Goal: Book appointment/travel/reservation

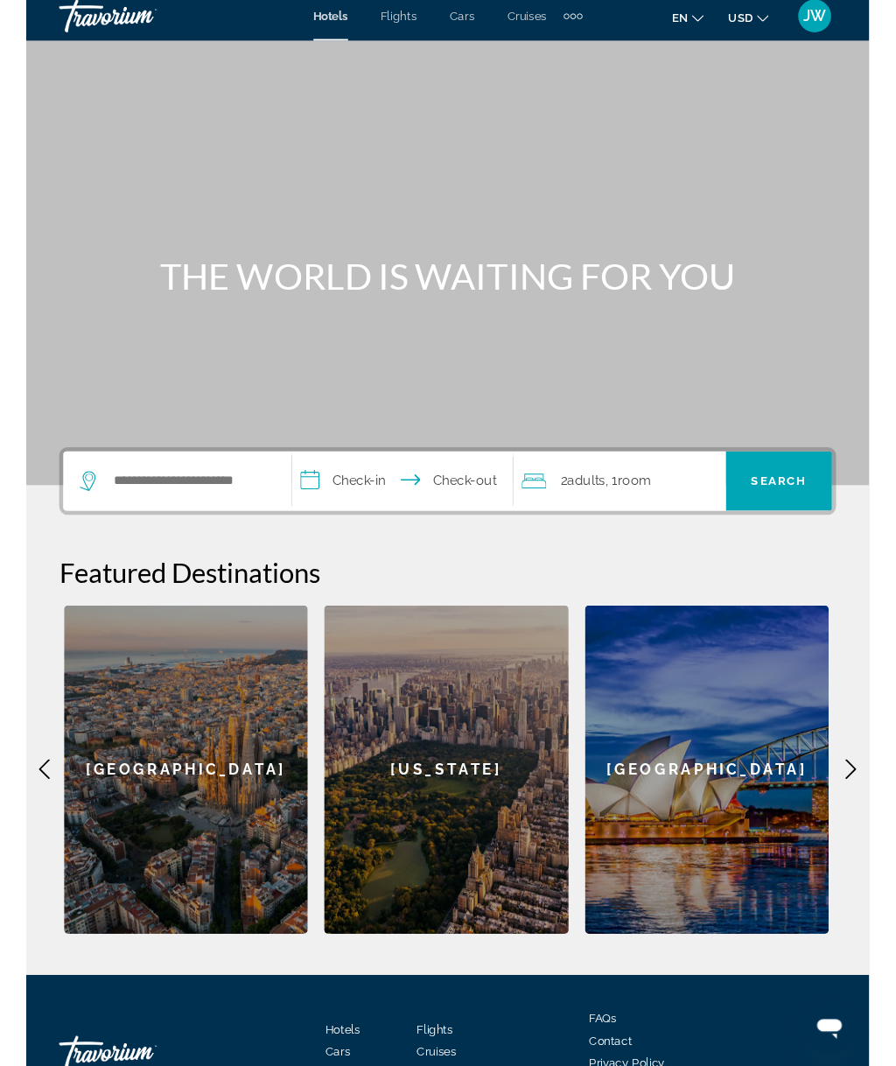
scroll to position [28, 0]
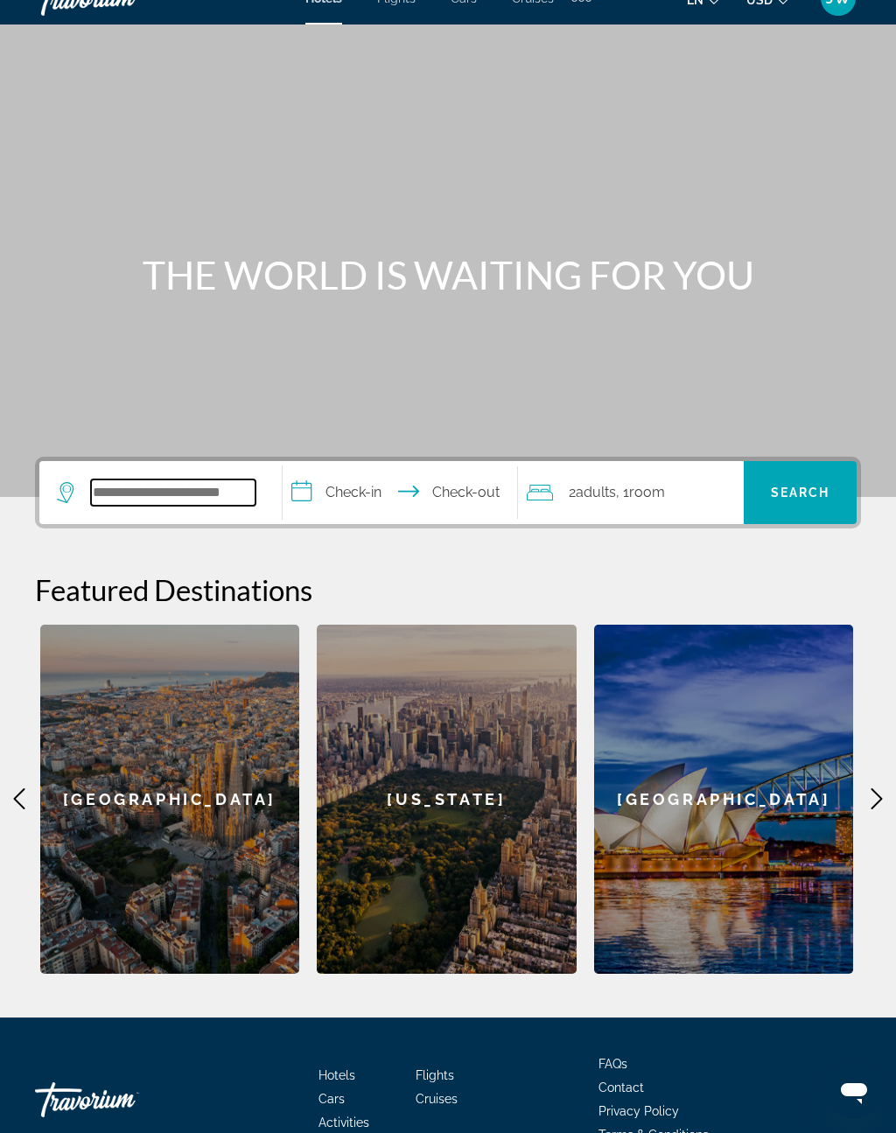
click at [241, 481] on input "Search widget" at bounding box center [173, 492] width 164 height 26
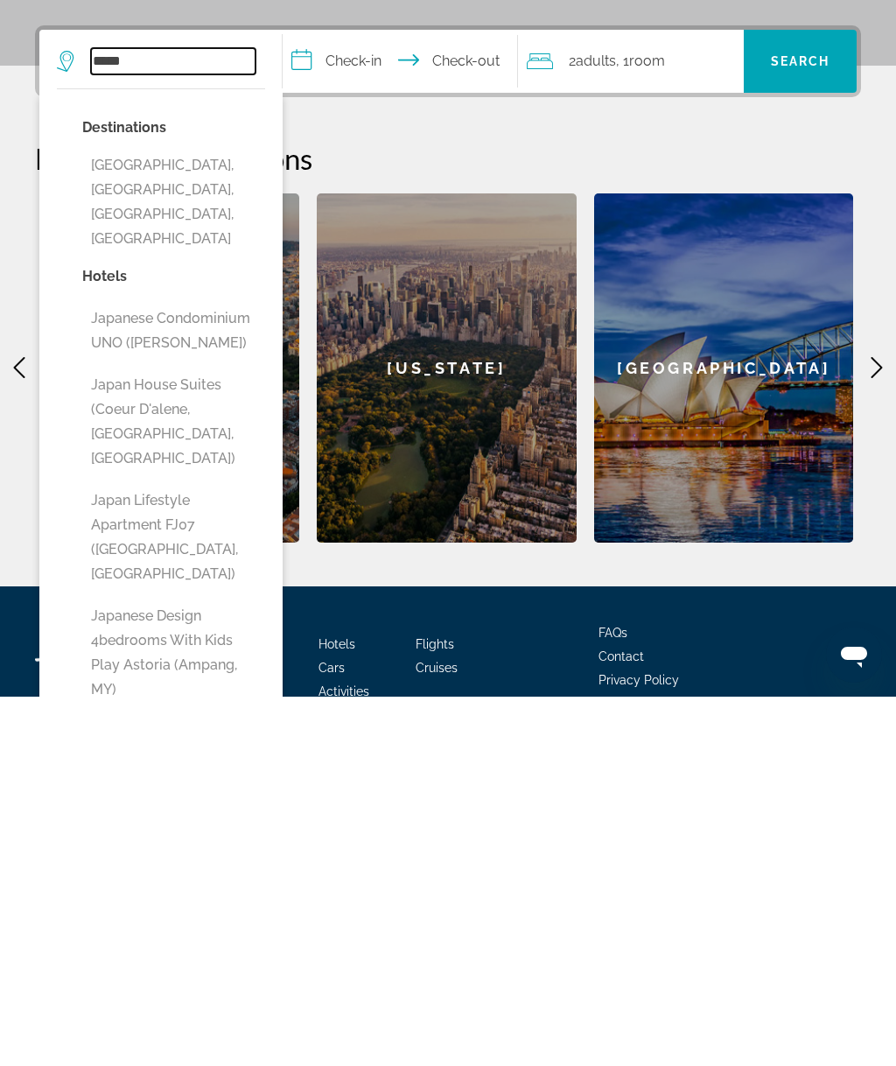
scroll to position [93, 0]
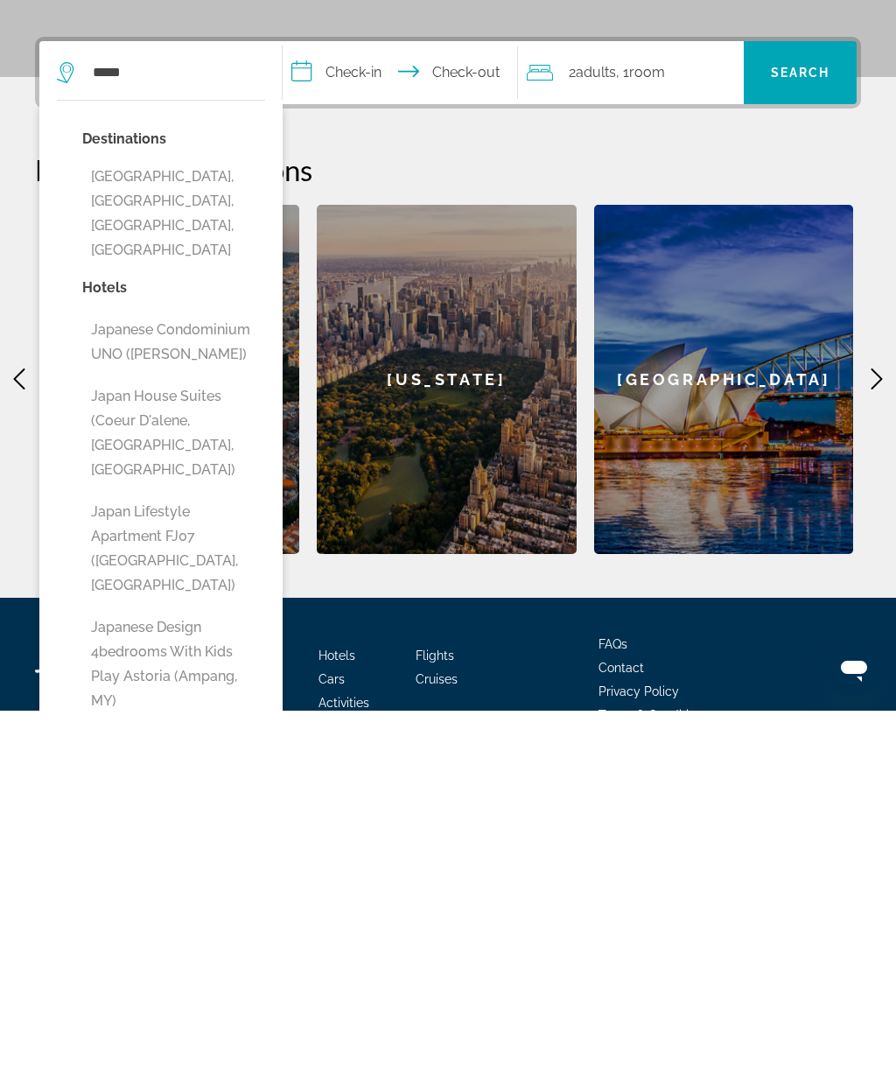
click at [170, 850] on button "Japan Lifestyle Apartment FJ07 ([GEOGRAPHIC_DATA], [GEOGRAPHIC_DATA])" at bounding box center [173, 903] width 183 height 107
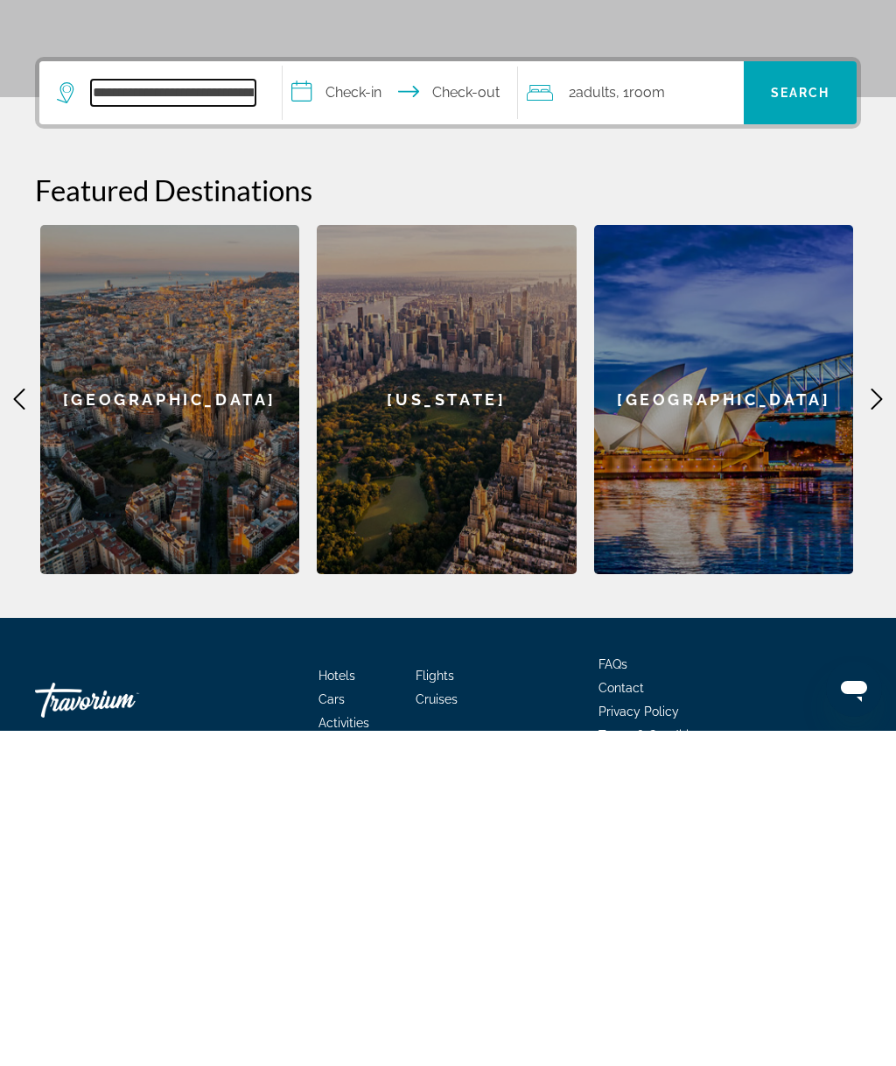
click at [244, 415] on input "**********" at bounding box center [173, 428] width 164 height 26
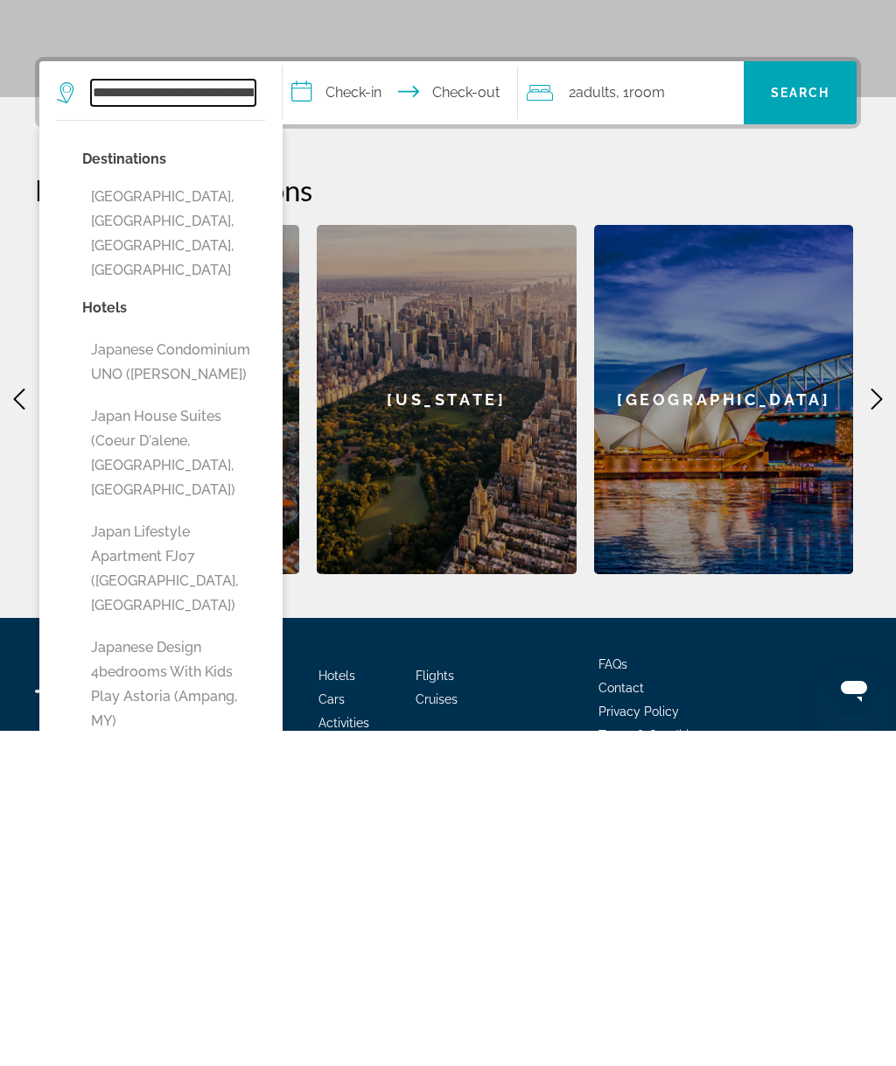
click at [249, 415] on input "**********" at bounding box center [173, 428] width 164 height 26
click at [166, 668] on button "Japanese Condominium UNO (Ito, JP)" at bounding box center [173, 697] width 183 height 58
type input "**********"
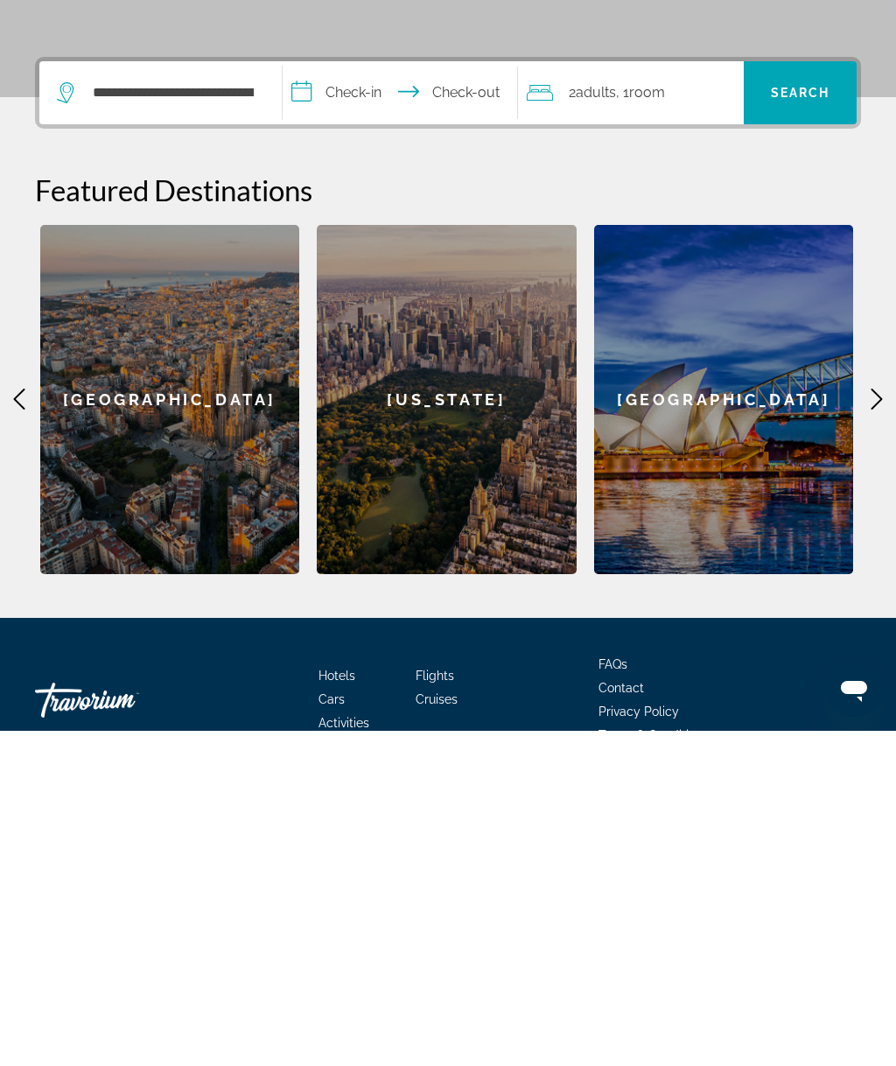
click at [375, 396] on input "**********" at bounding box center [403, 430] width 241 height 68
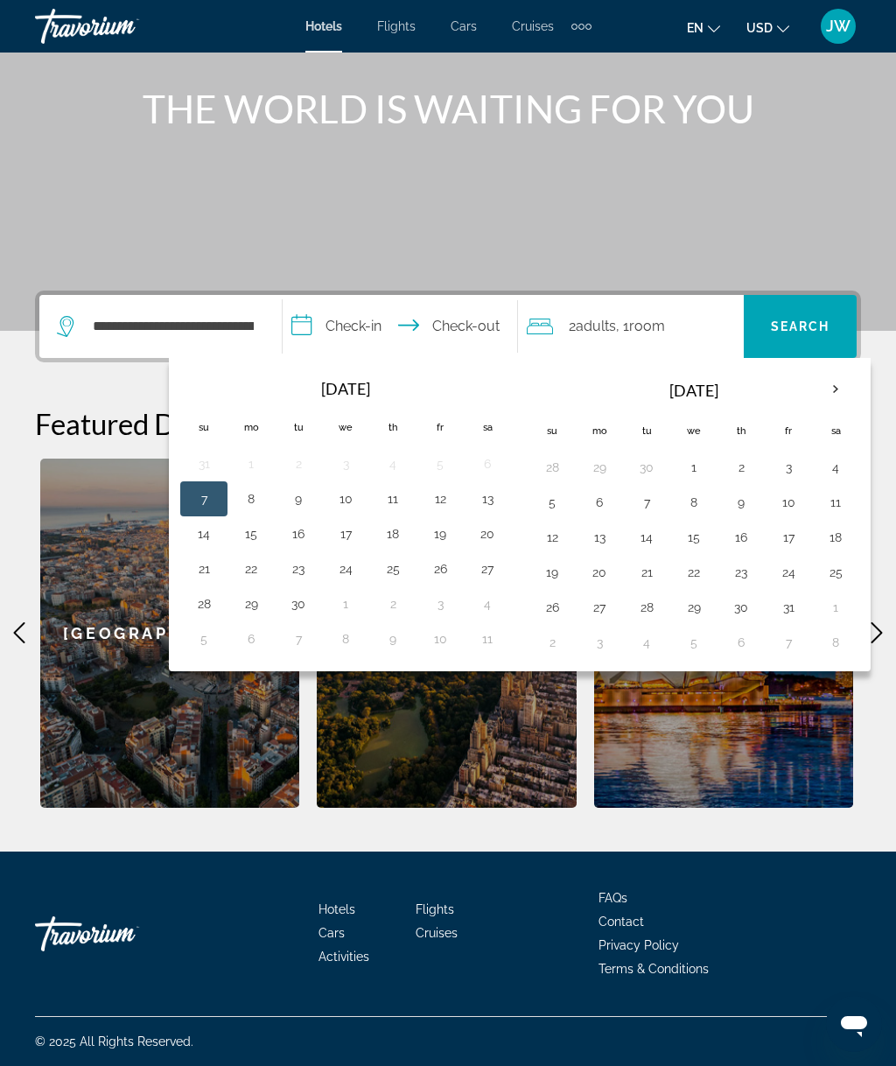
click at [837, 393] on th "Next month" at bounding box center [835, 389] width 47 height 38
click at [840, 390] on th "Next month" at bounding box center [835, 389] width 47 height 38
click at [604, 609] on button "29" at bounding box center [599, 607] width 28 height 24
click at [843, 386] on th "Next month" at bounding box center [835, 389] width 47 height 38
click at [845, 502] on button "10" at bounding box center [836, 502] width 28 height 24
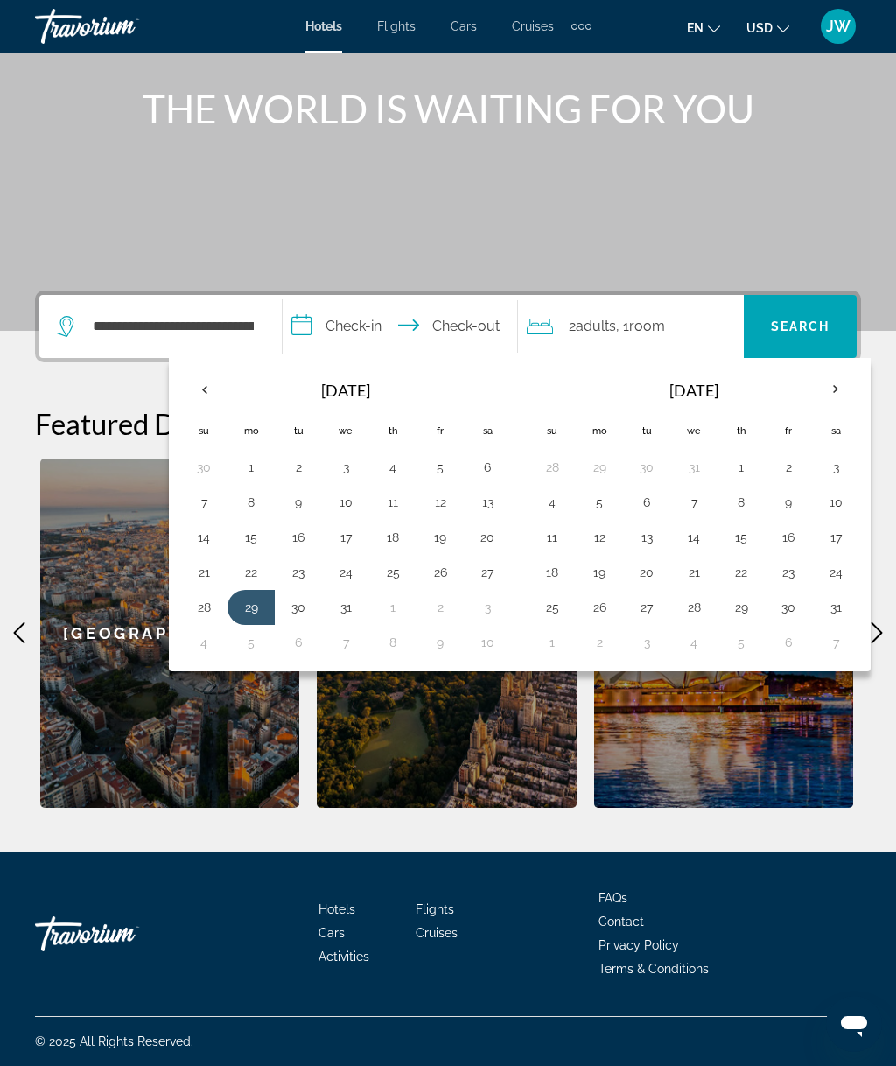
type input "**********"
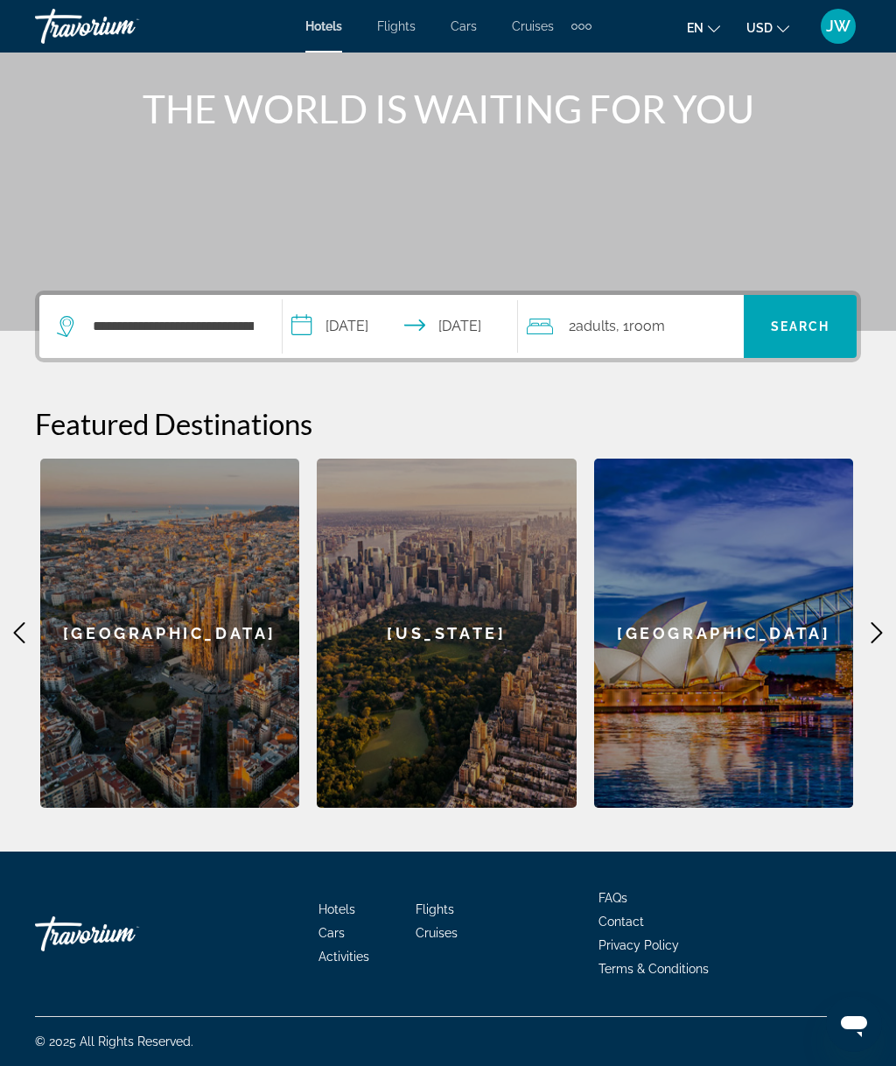
click at [701, 336] on div "2 Adult Adults , 1 Room rooms" at bounding box center [635, 326] width 217 height 24
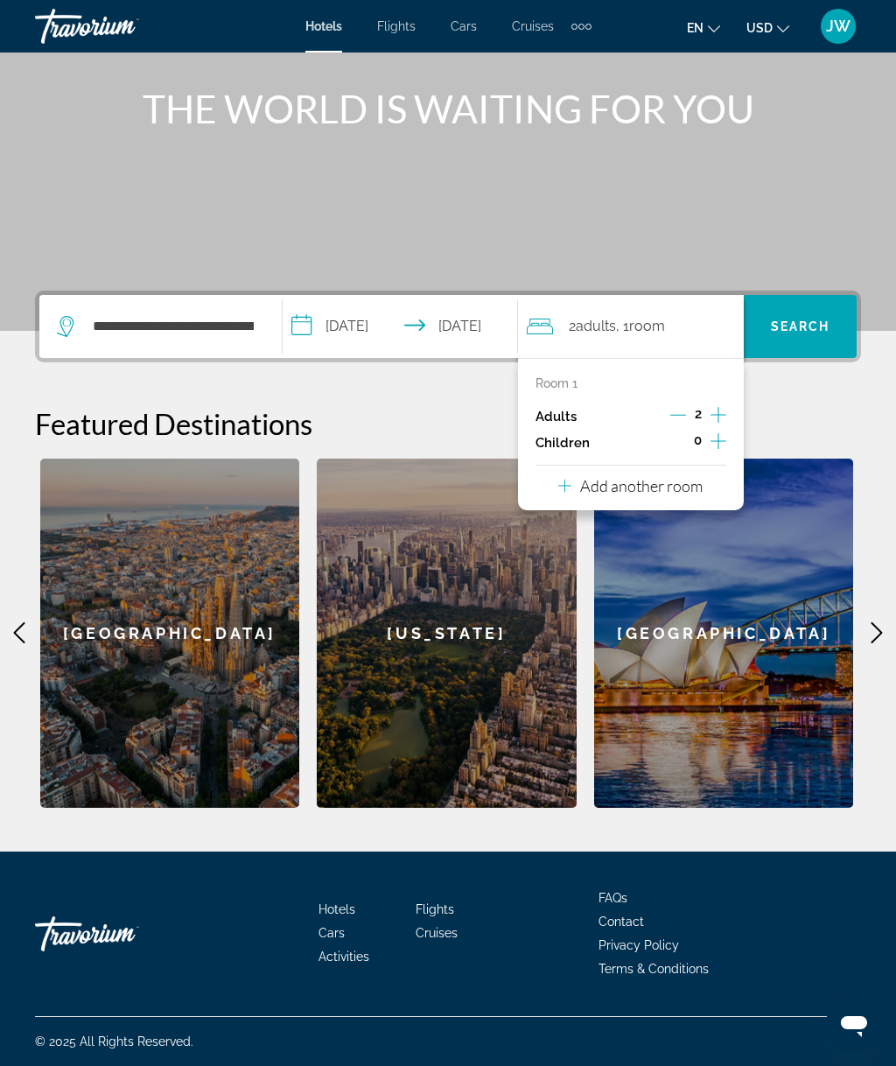
click at [637, 479] on p "Add another room" at bounding box center [641, 485] width 122 height 19
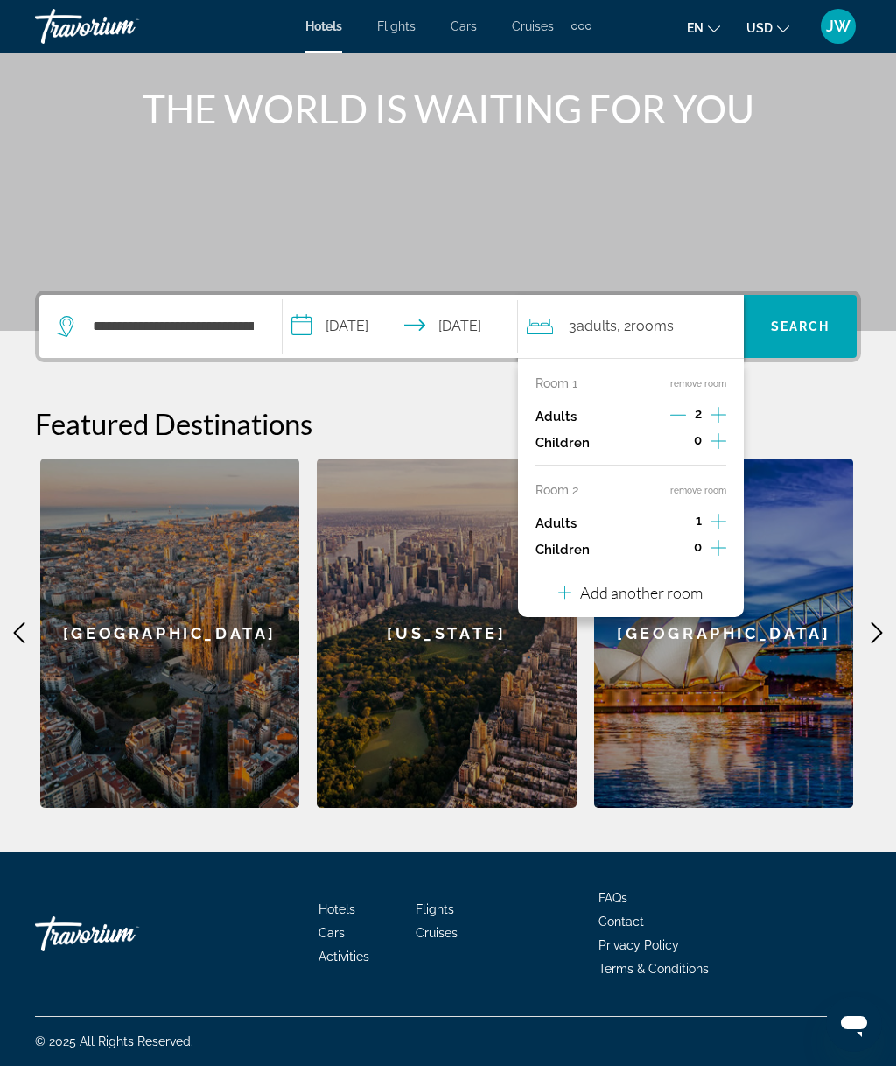
click at [718, 514] on icon "Increment adults" at bounding box center [718, 521] width 16 height 21
click at [638, 584] on p "Add another room" at bounding box center [641, 592] width 122 height 19
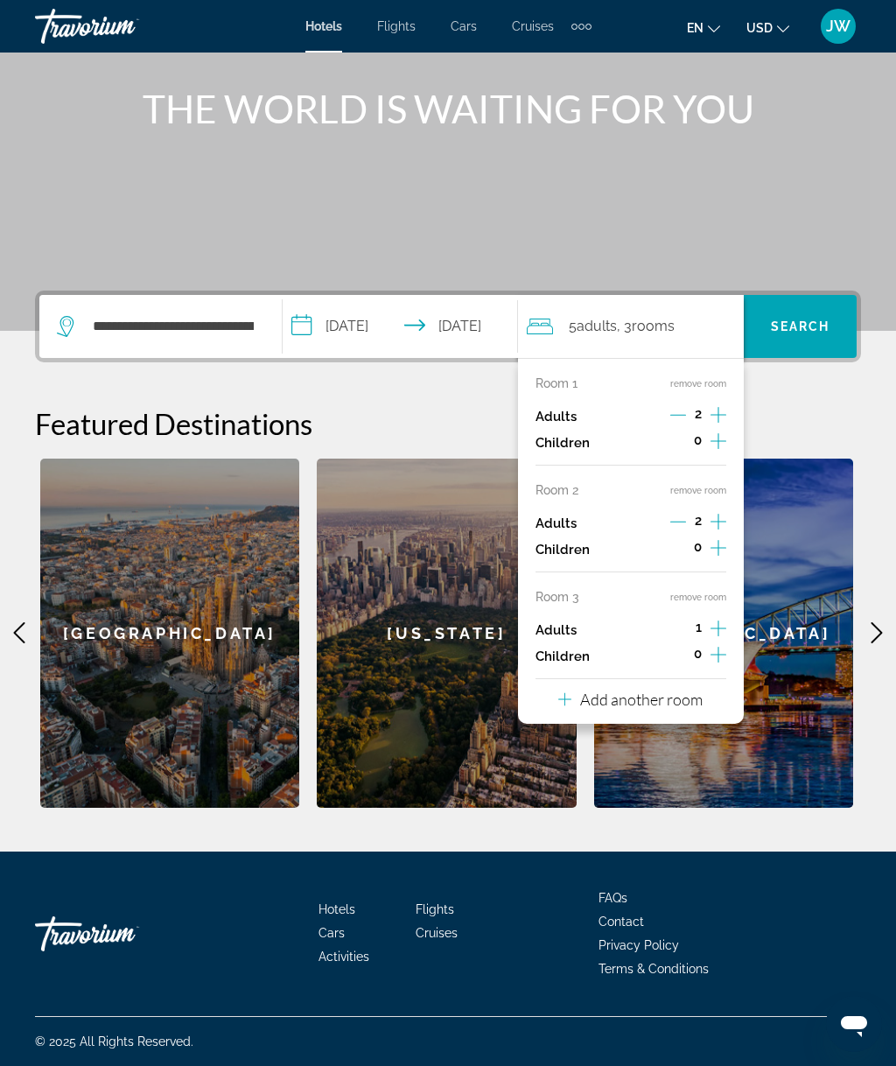
click at [724, 618] on icon "Increment adults" at bounding box center [718, 628] width 16 height 21
click at [647, 693] on p "Add another room" at bounding box center [641, 698] width 122 height 19
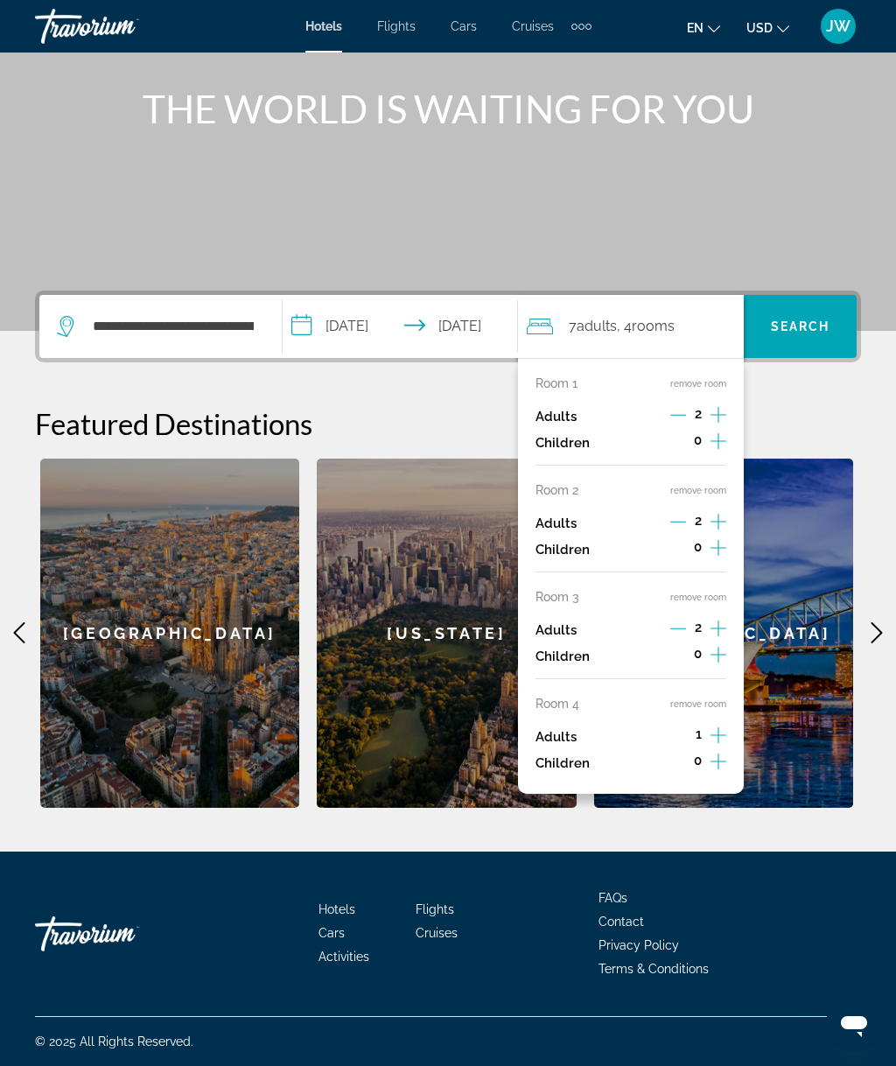
click at [724, 724] on icon "Increment adults" at bounding box center [718, 734] width 16 height 21
click at [799, 332] on span "Search" at bounding box center [800, 326] width 59 height 14
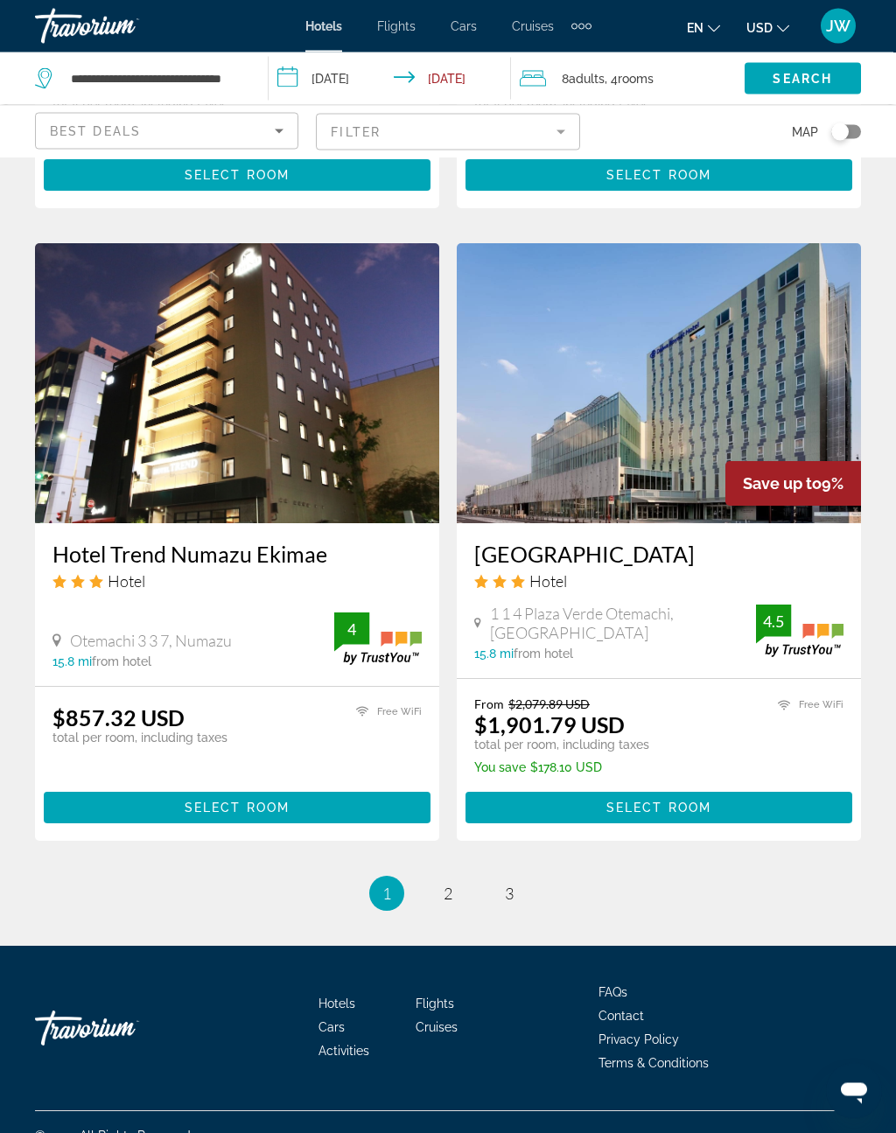
scroll to position [3180, 0]
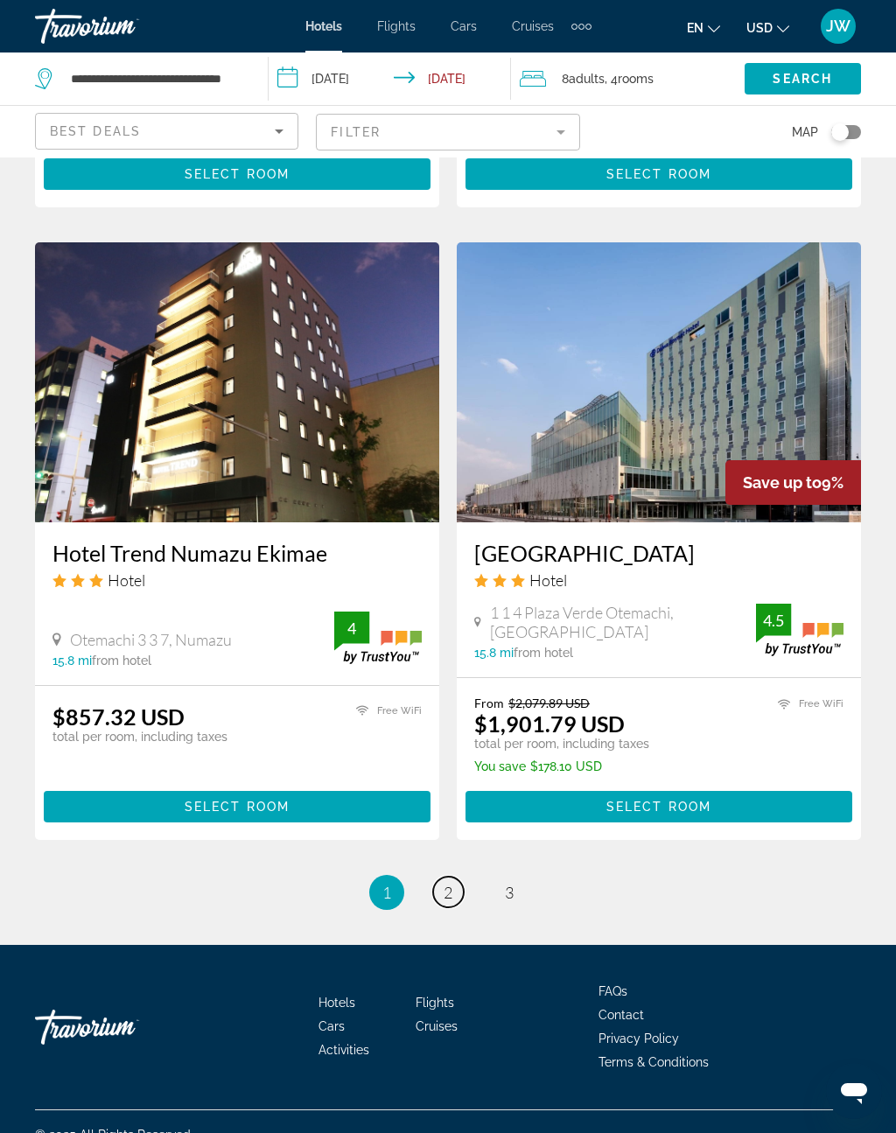
click at [450, 878] on link "page 2" at bounding box center [448, 892] width 31 height 31
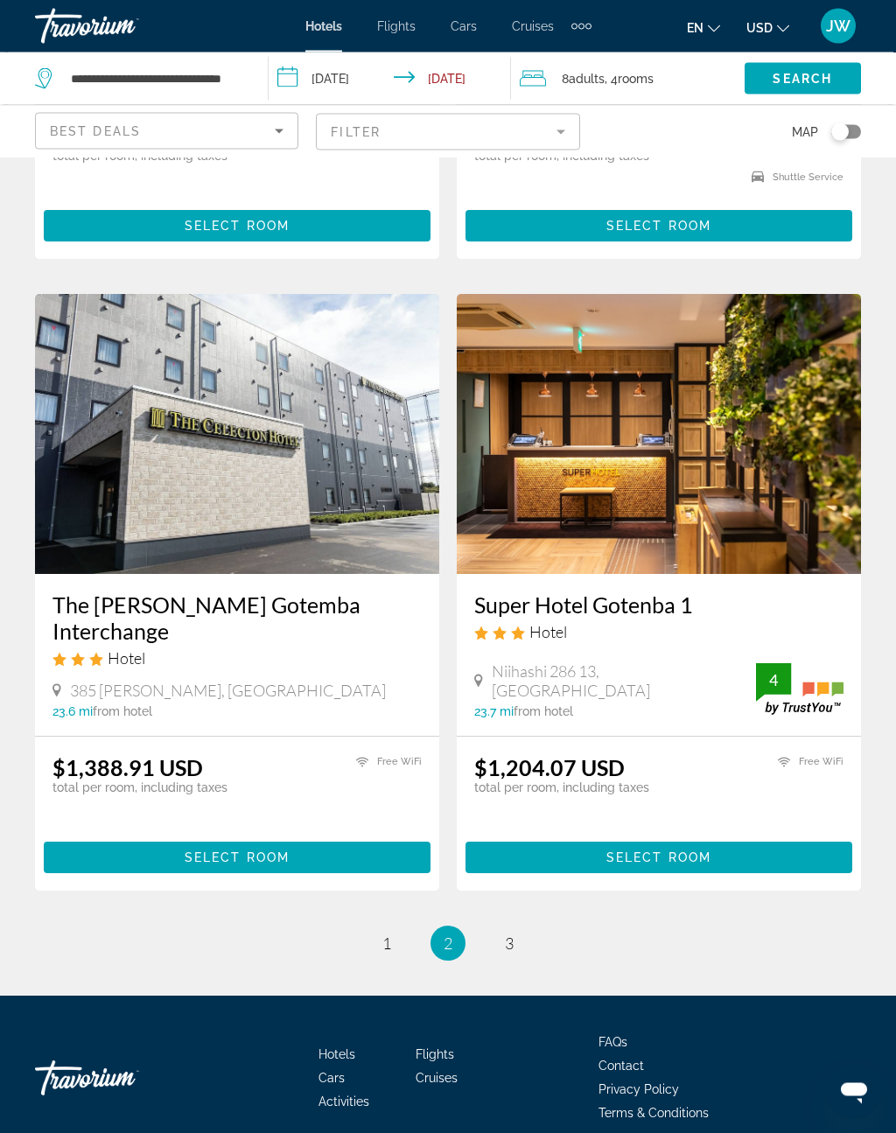
scroll to position [3209, 0]
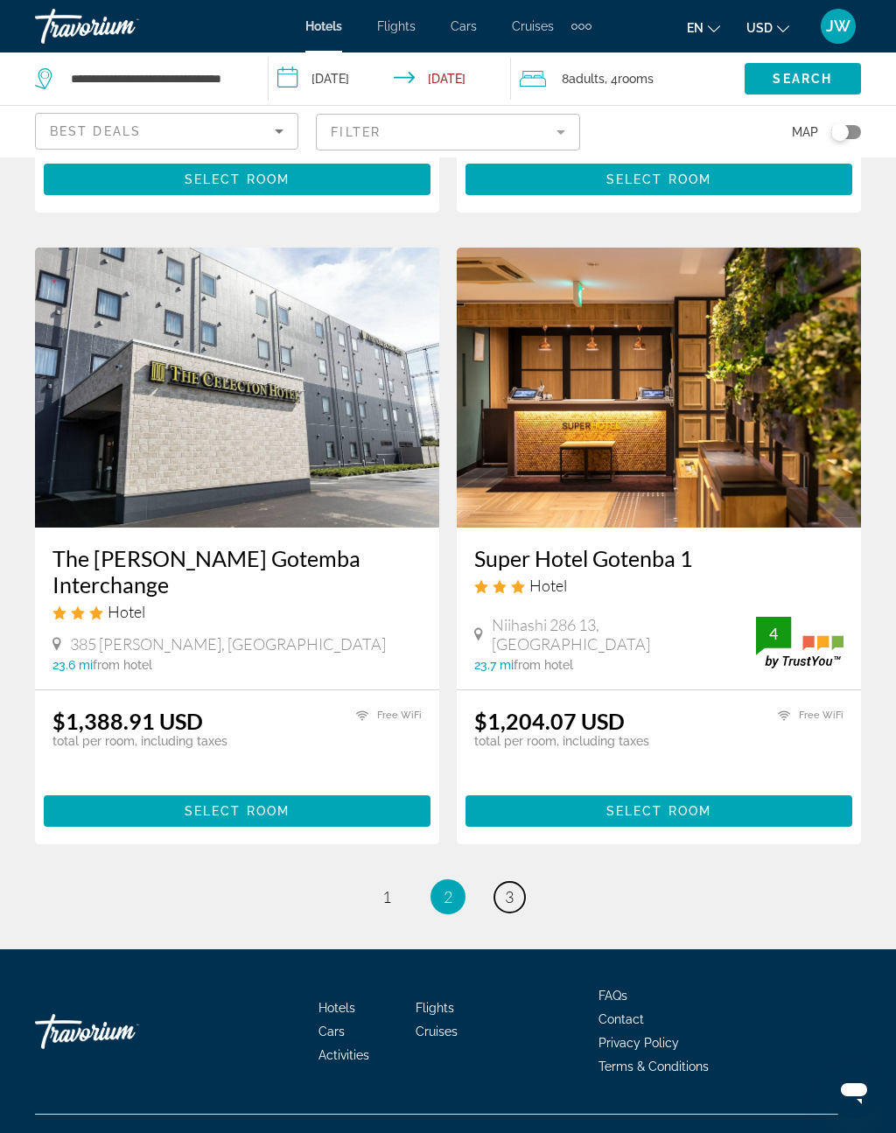
click at [514, 887] on span "3" at bounding box center [509, 896] width 9 height 19
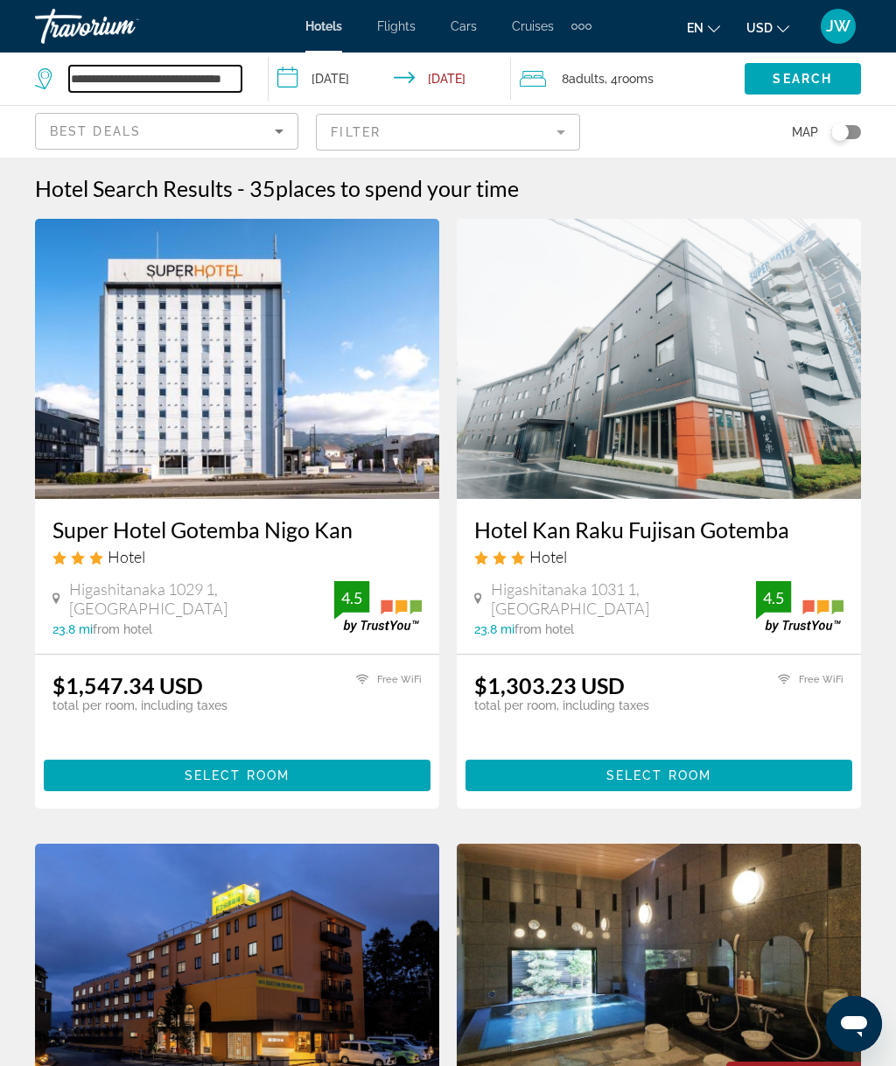
click at [241, 73] on input "**********" at bounding box center [155, 79] width 172 height 26
click at [220, 75] on input "**********" at bounding box center [155, 79] width 172 height 26
type input "*"
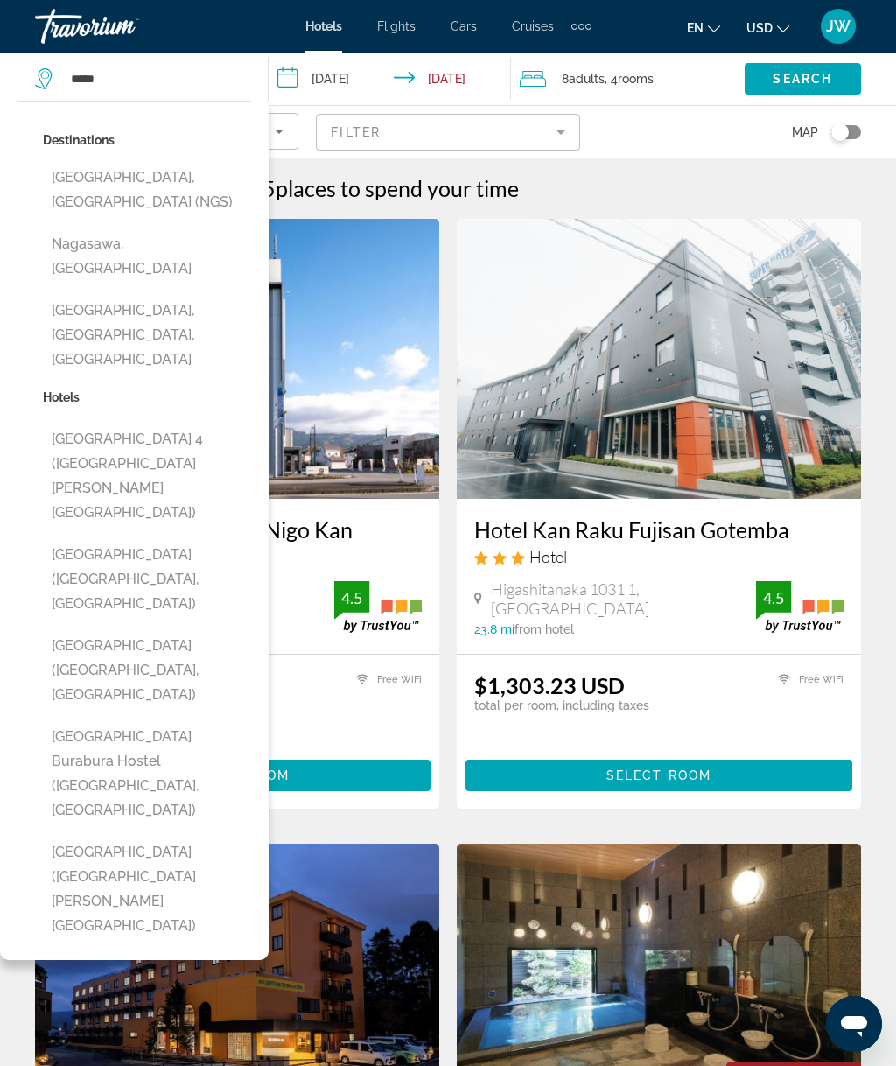
click at [146, 178] on button "Nagasaki, Japan (NGS)" at bounding box center [147, 190] width 208 height 58
type input "**********"
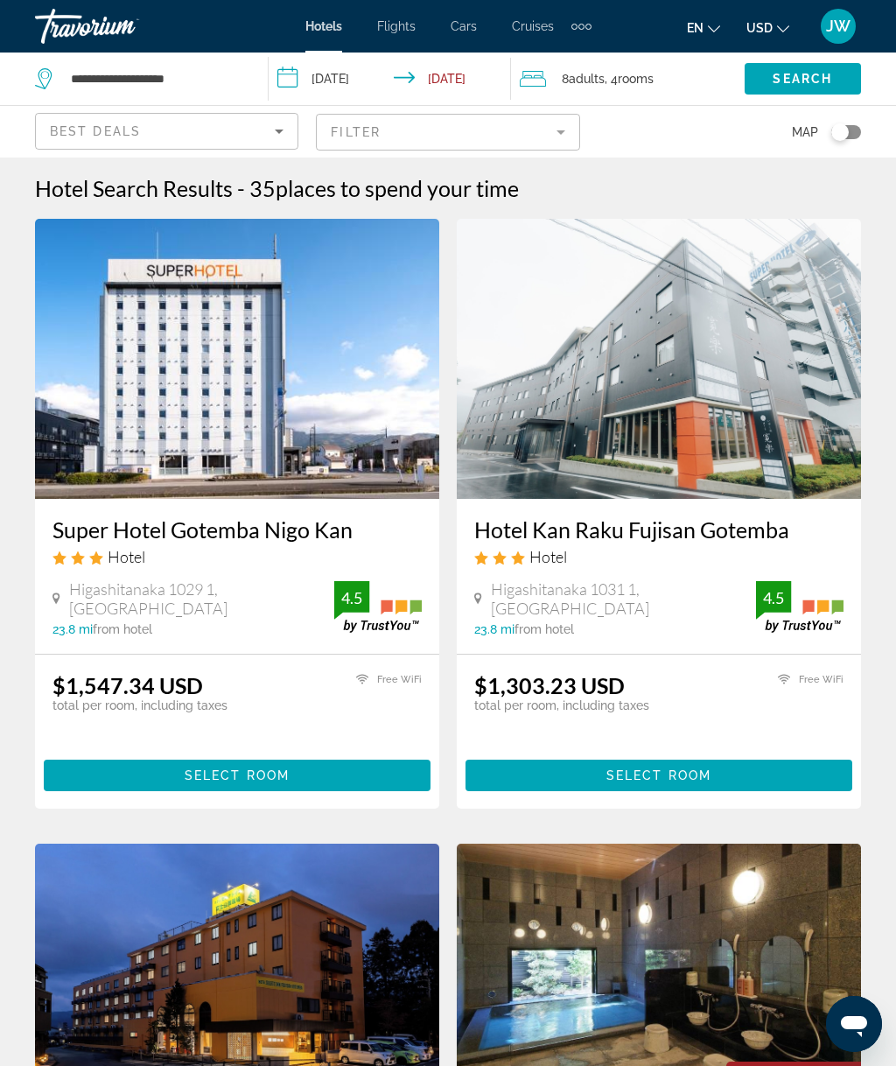
click at [802, 87] on span "Search widget" at bounding box center [803, 79] width 116 height 42
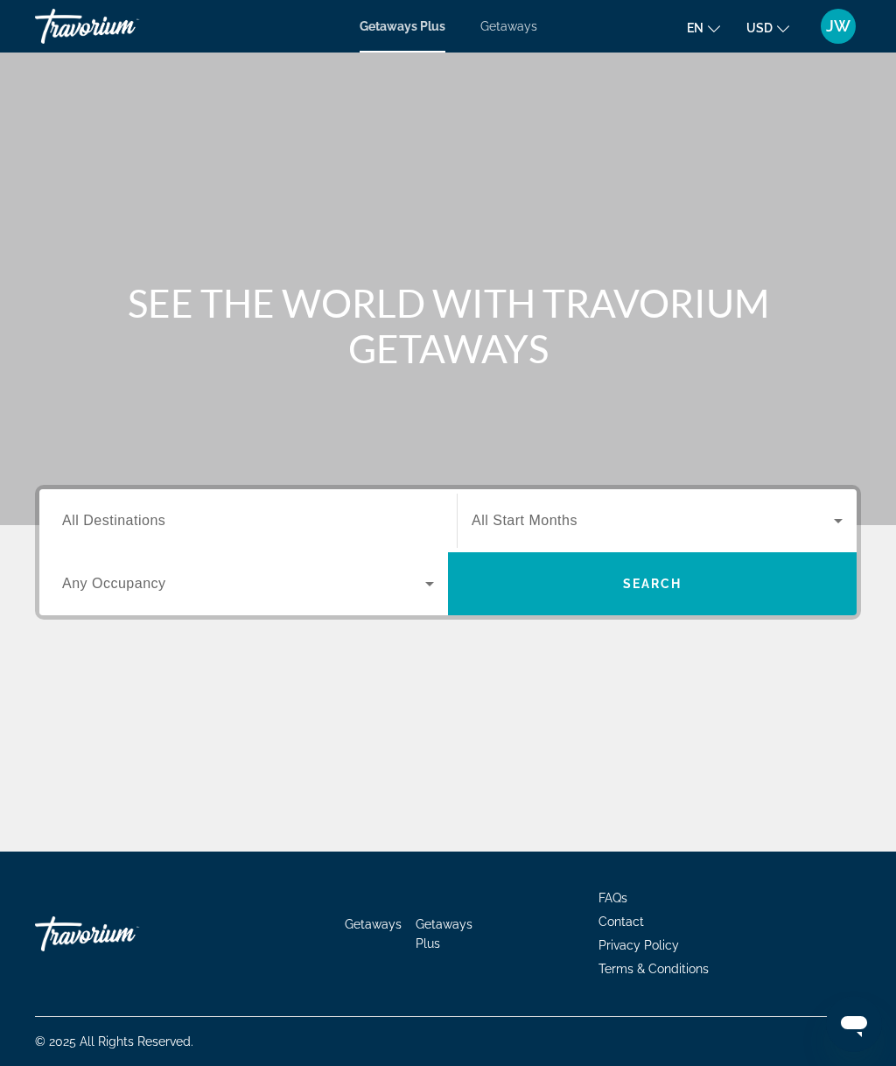
click at [149, 522] on span "All Destinations" at bounding box center [113, 520] width 103 height 15
click at [149, 522] on input "Destination All Destinations" at bounding box center [248, 521] width 372 height 21
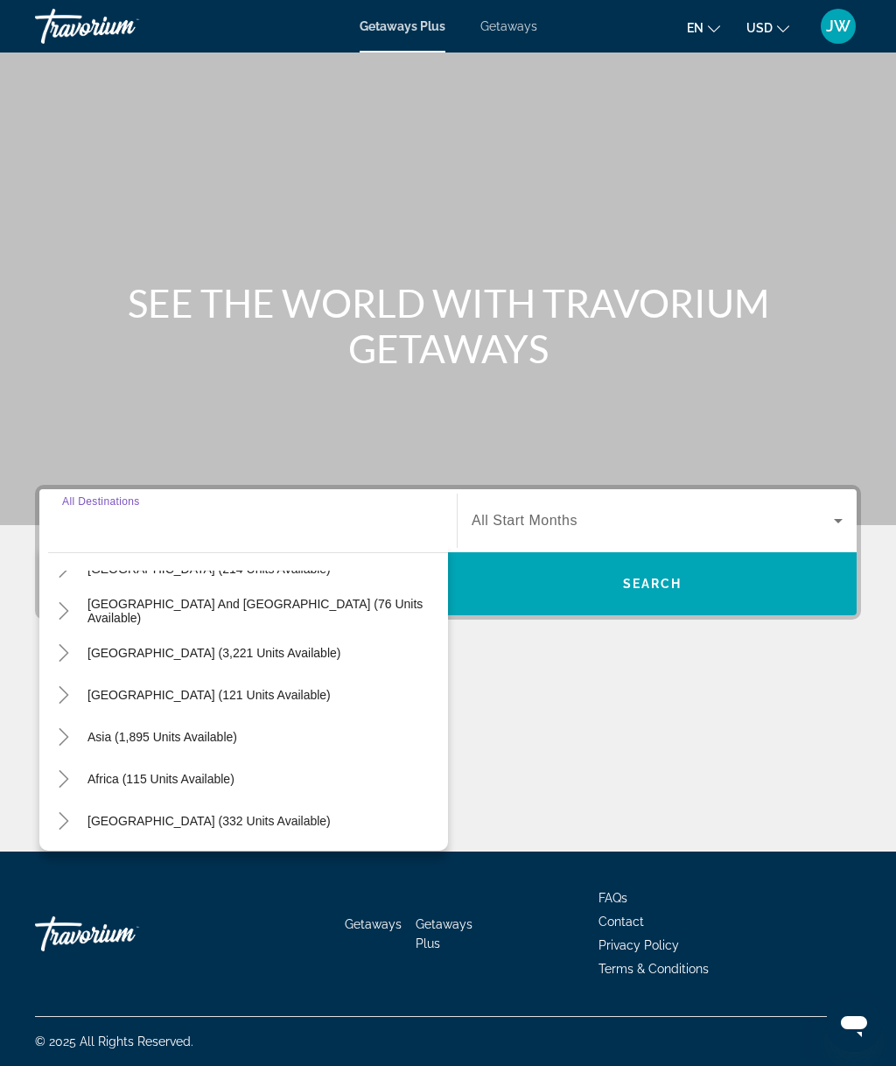
scroll to position [283, 0]
click at [200, 741] on span "Asia (1,895 units available)" at bounding box center [162, 737] width 150 height 14
type input "**********"
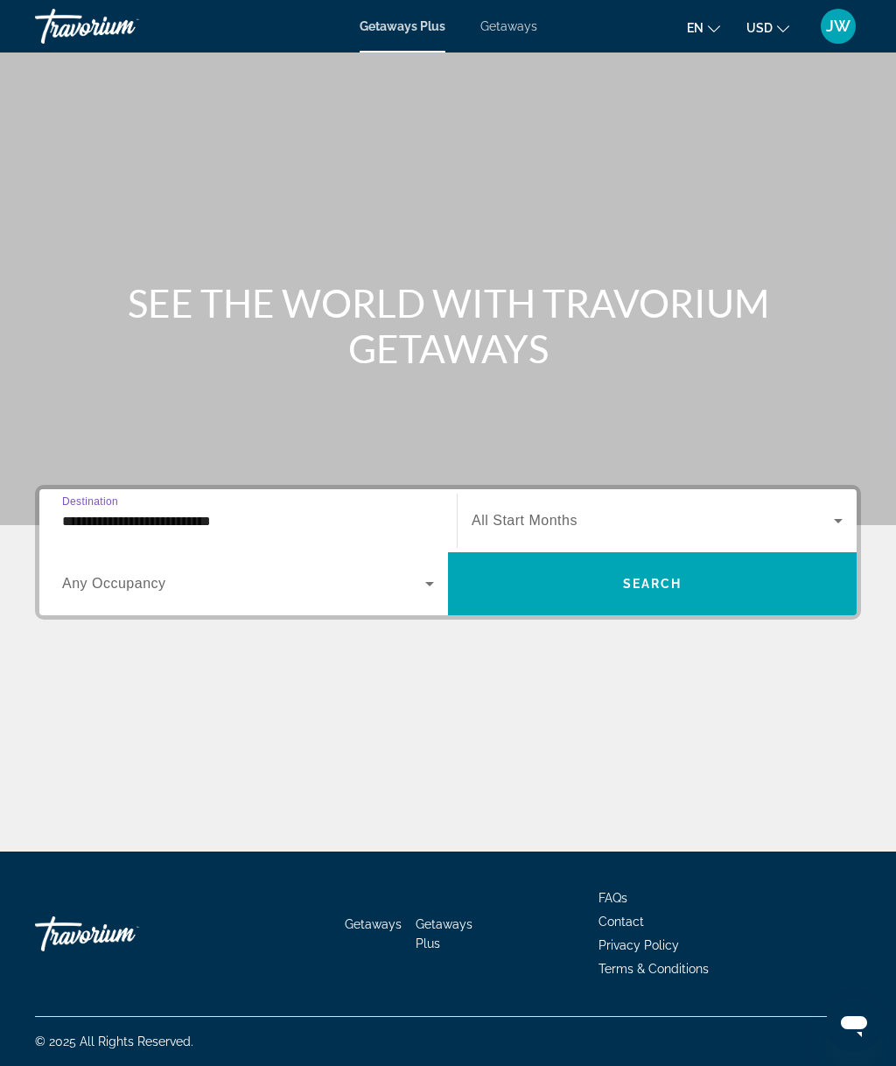
click at [580, 520] on span "Search widget" at bounding box center [653, 520] width 362 height 21
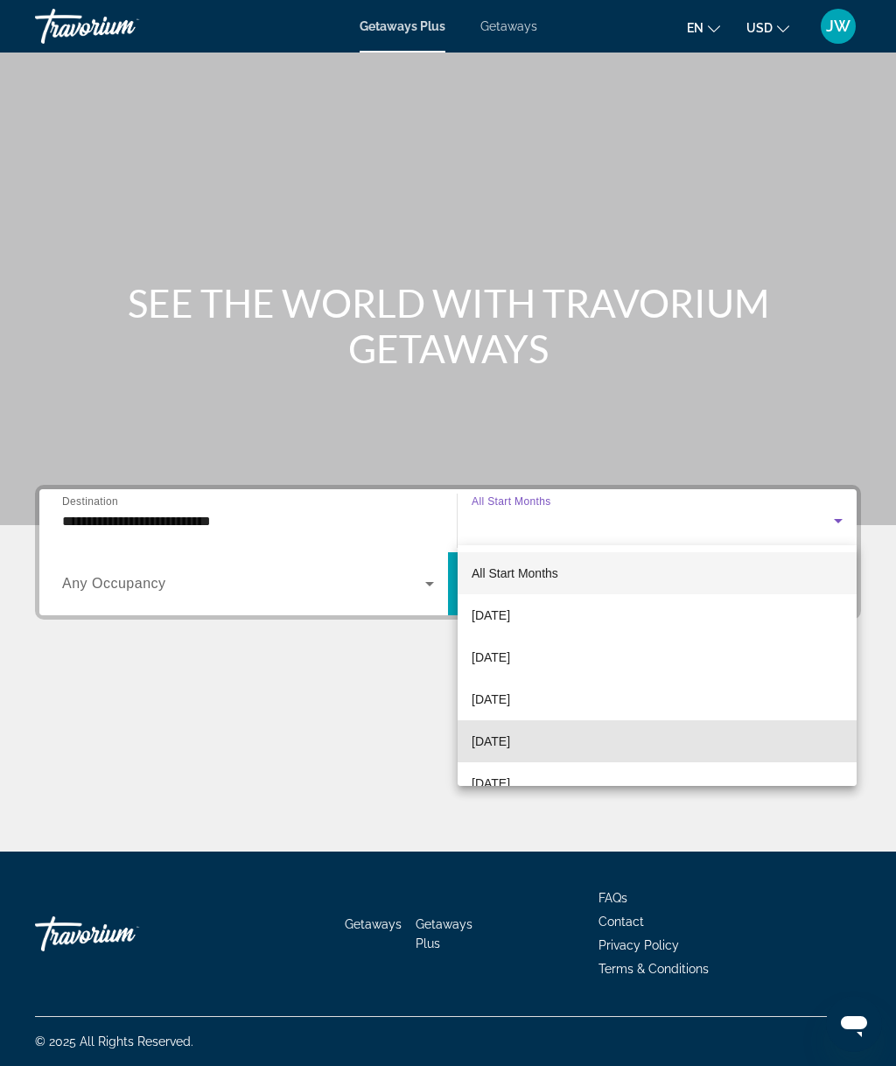
click at [510, 739] on span "[DATE]" at bounding box center [491, 741] width 38 height 21
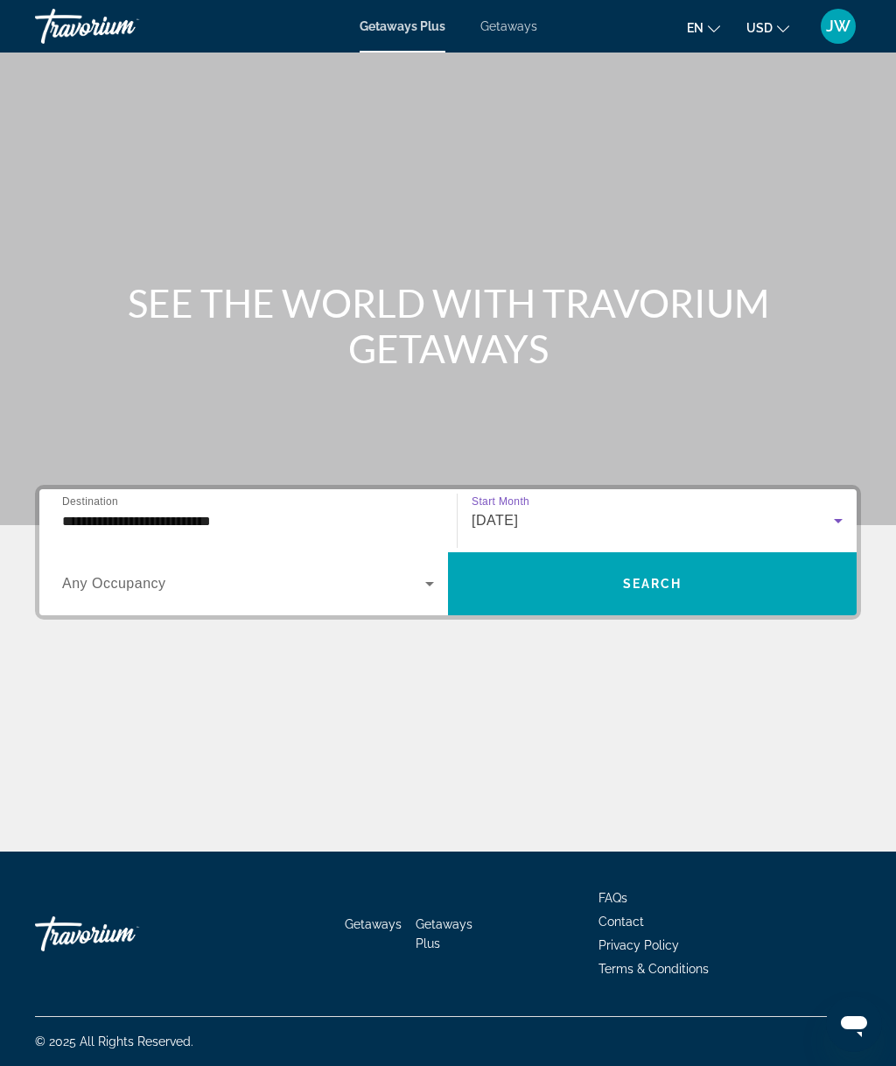
click at [353, 581] on span "Search widget" at bounding box center [243, 583] width 363 height 21
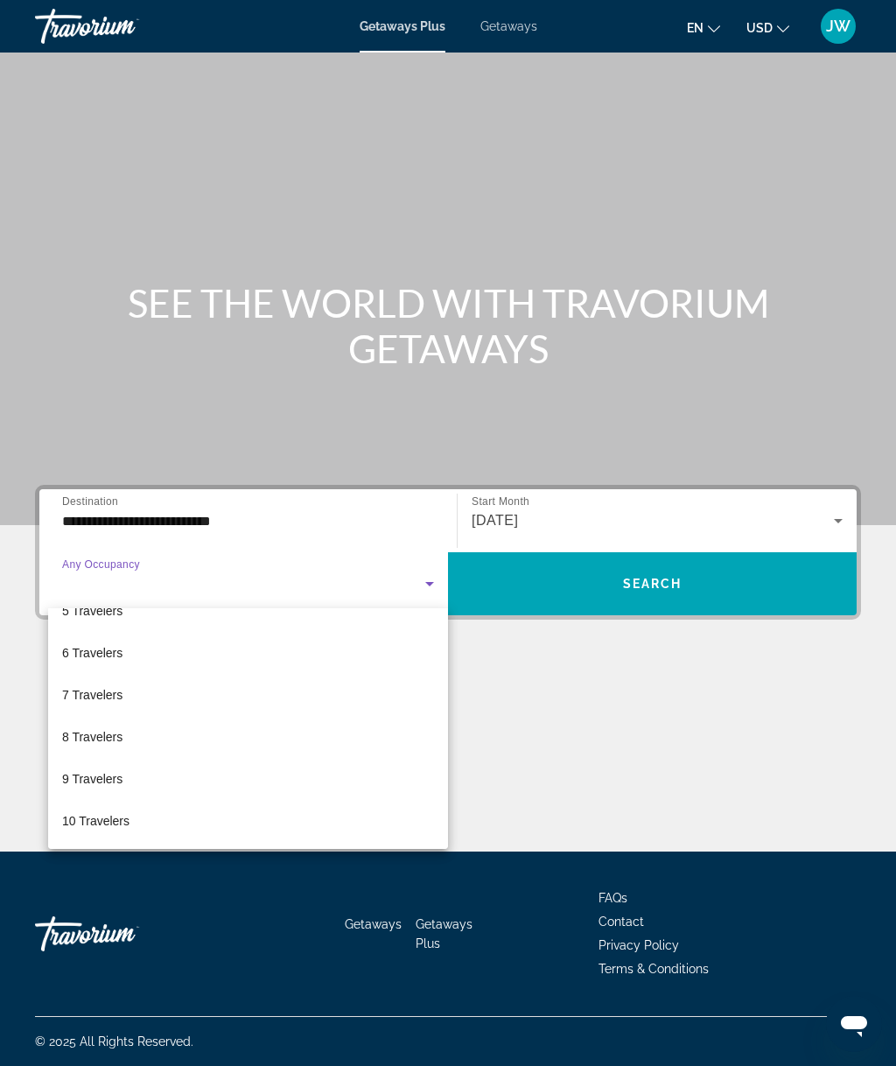
scroll to position [193, 0]
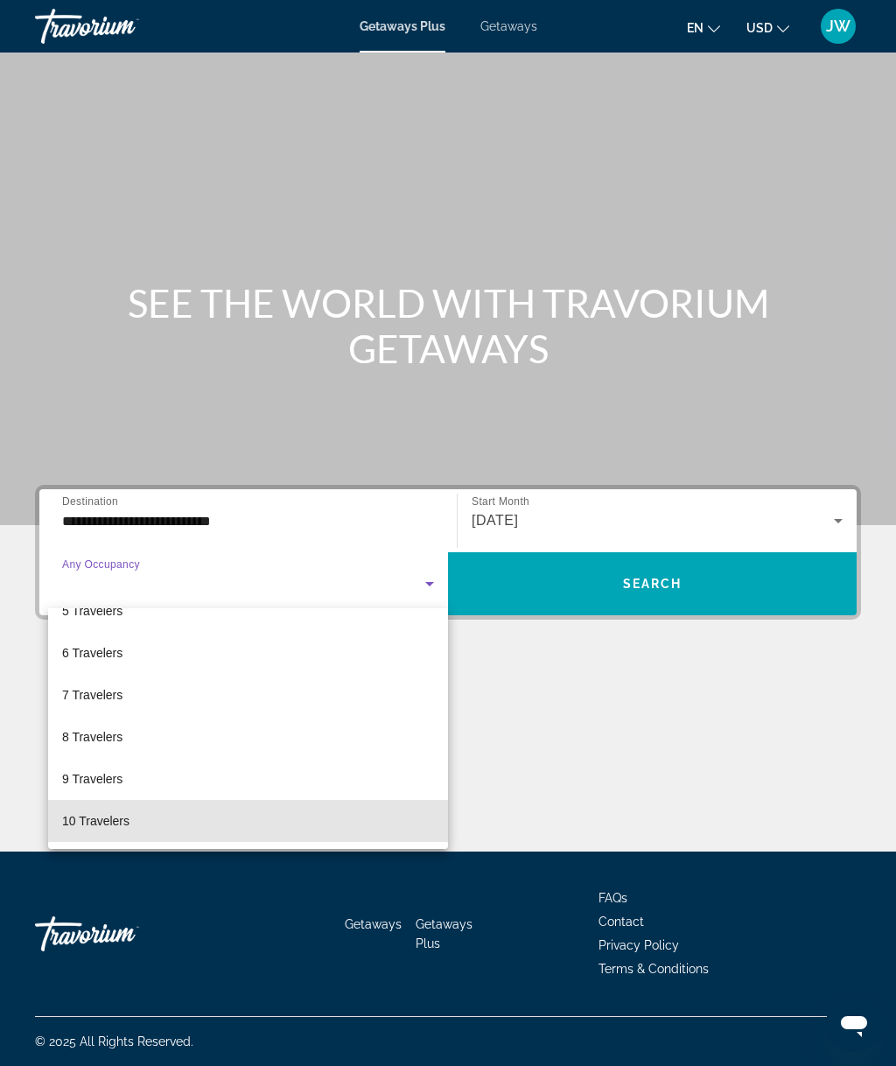
click at [108, 823] on span "10 Travelers" at bounding box center [95, 820] width 67 height 21
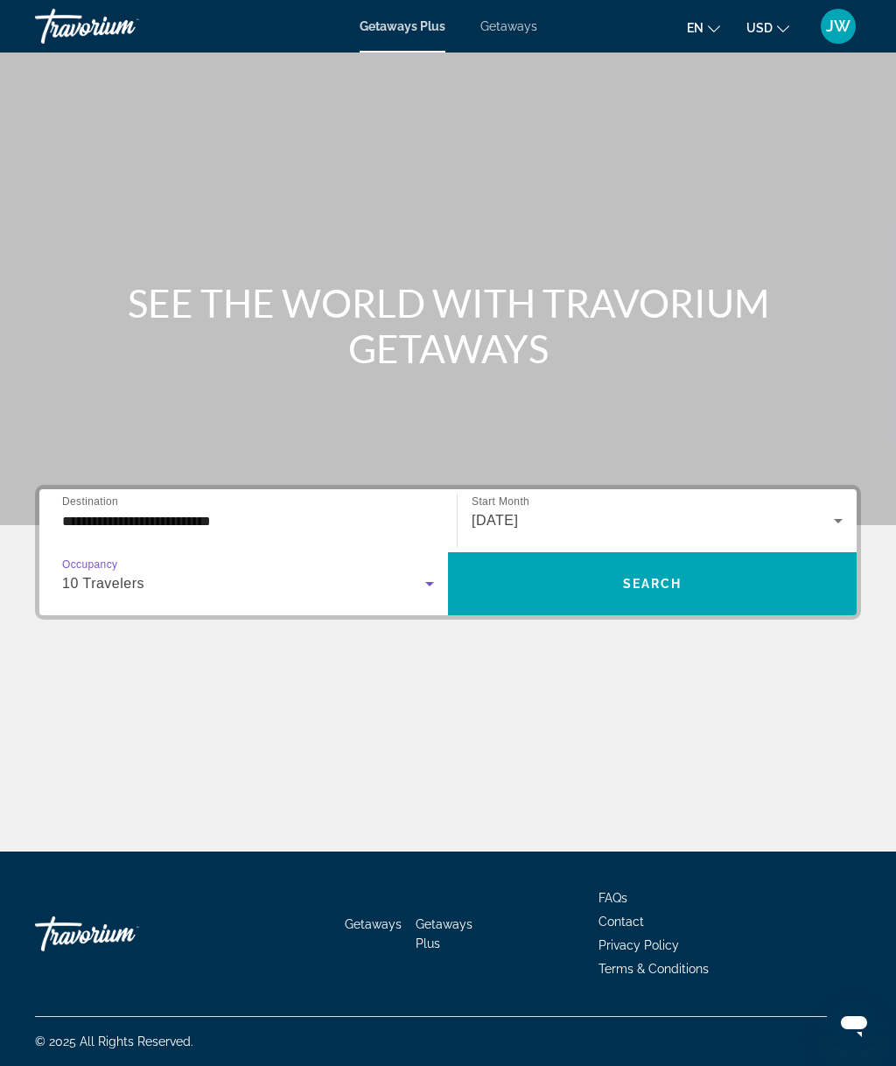
click at [644, 590] on span "Search" at bounding box center [652, 584] width 59 height 14
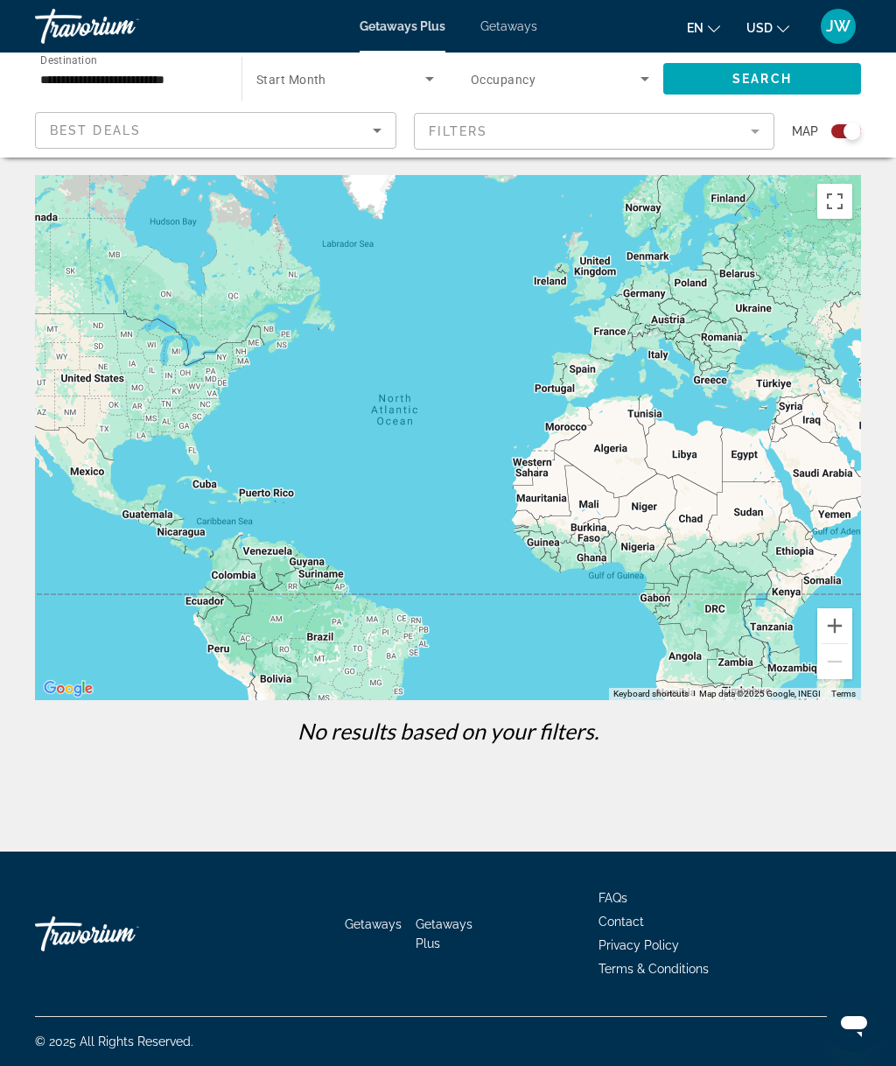
click at [546, 77] on span "Search widget" at bounding box center [556, 78] width 170 height 21
click at [332, 75] on div at bounding box center [448, 533] width 896 height 1066
click at [314, 80] on span "Start Month" at bounding box center [291, 80] width 70 height 14
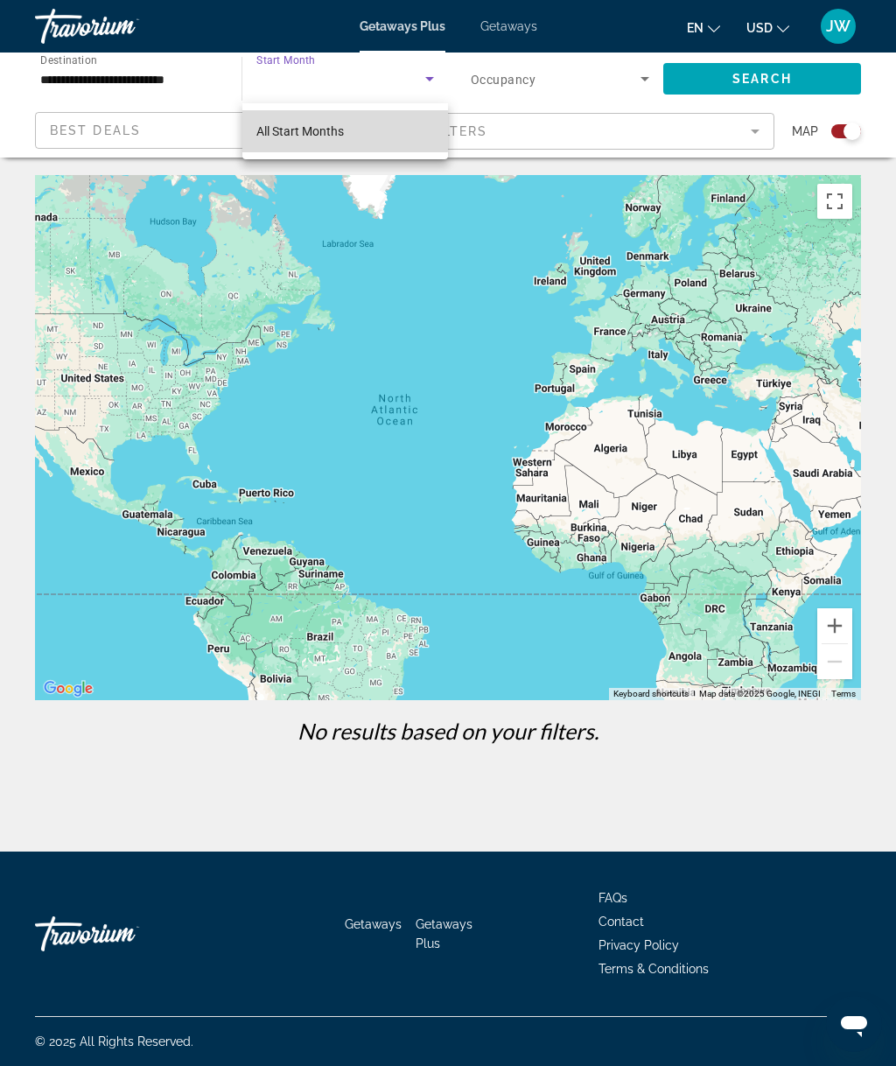
click at [335, 132] on span "All Start Months" at bounding box center [299, 131] width 87 height 14
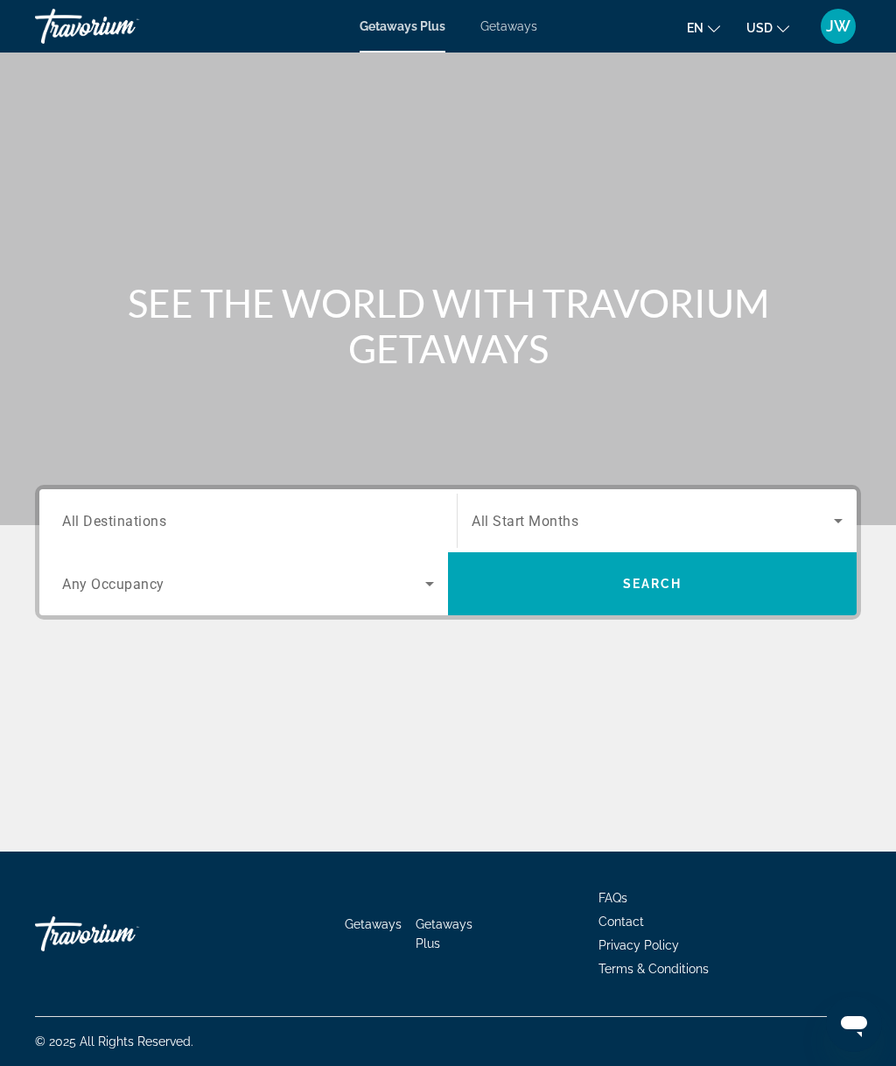
click at [226, 514] on input "Destination All Destinations" at bounding box center [248, 521] width 372 height 21
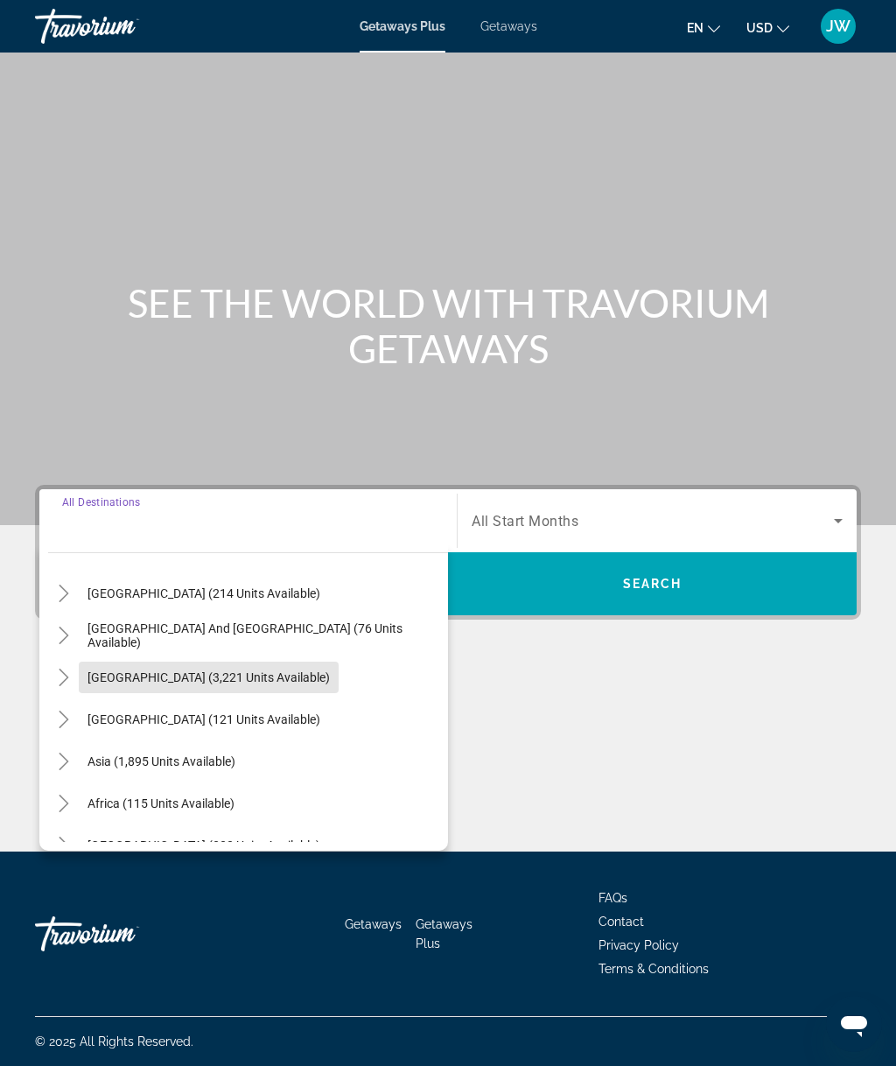
scroll to position [262, 0]
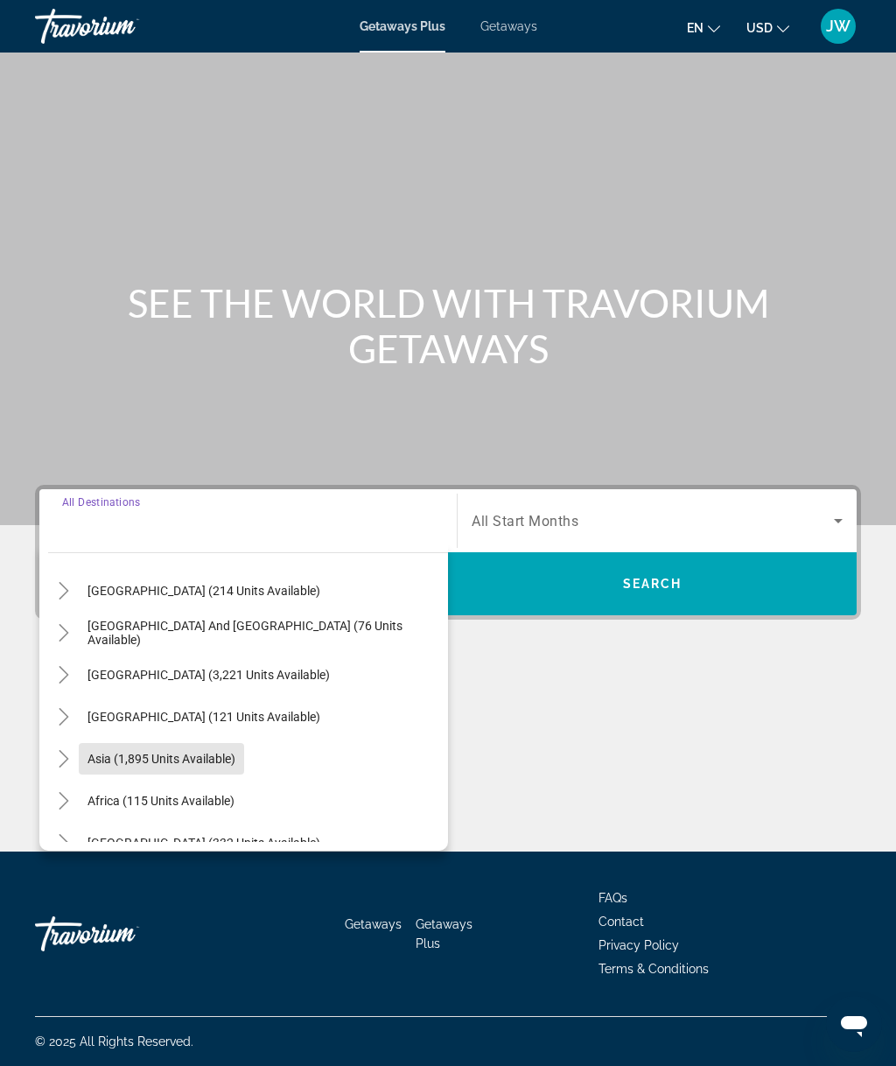
click at [200, 757] on span "Asia (1,895 units available)" at bounding box center [161, 759] width 148 height 14
type input "**********"
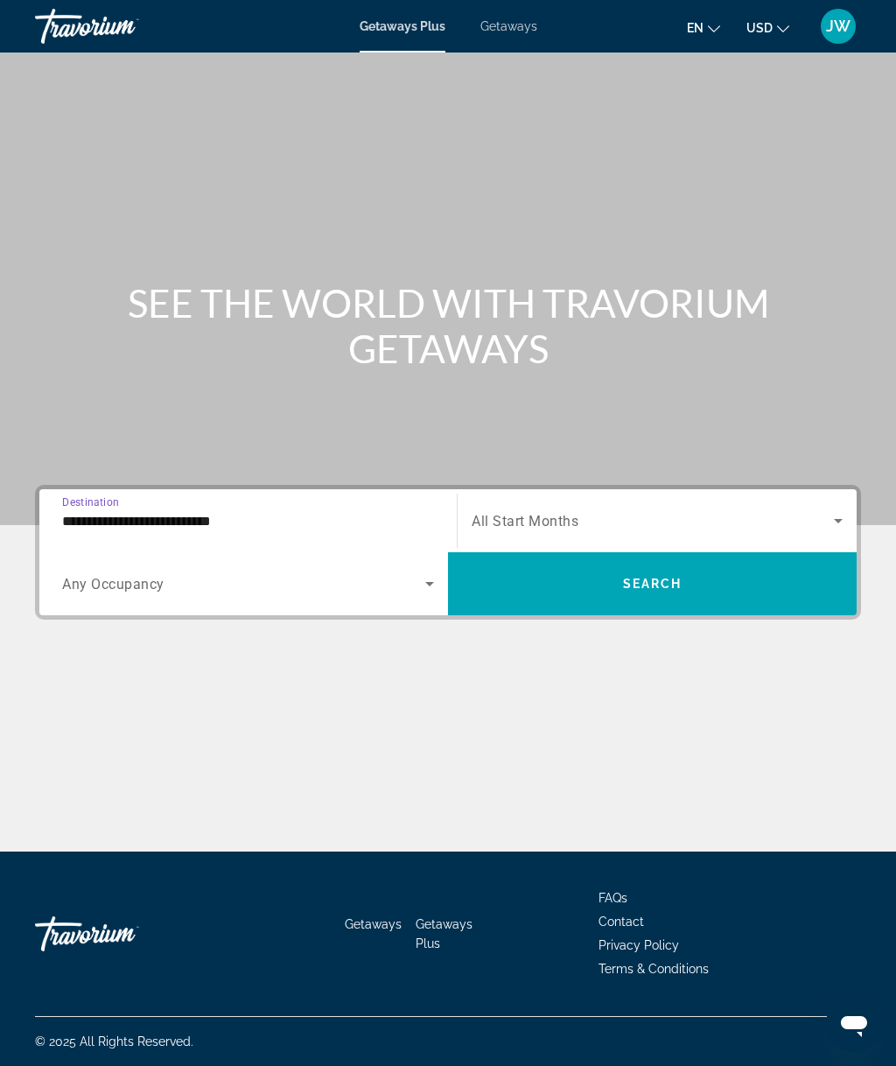
click at [550, 511] on span "Search widget" at bounding box center [653, 520] width 362 height 21
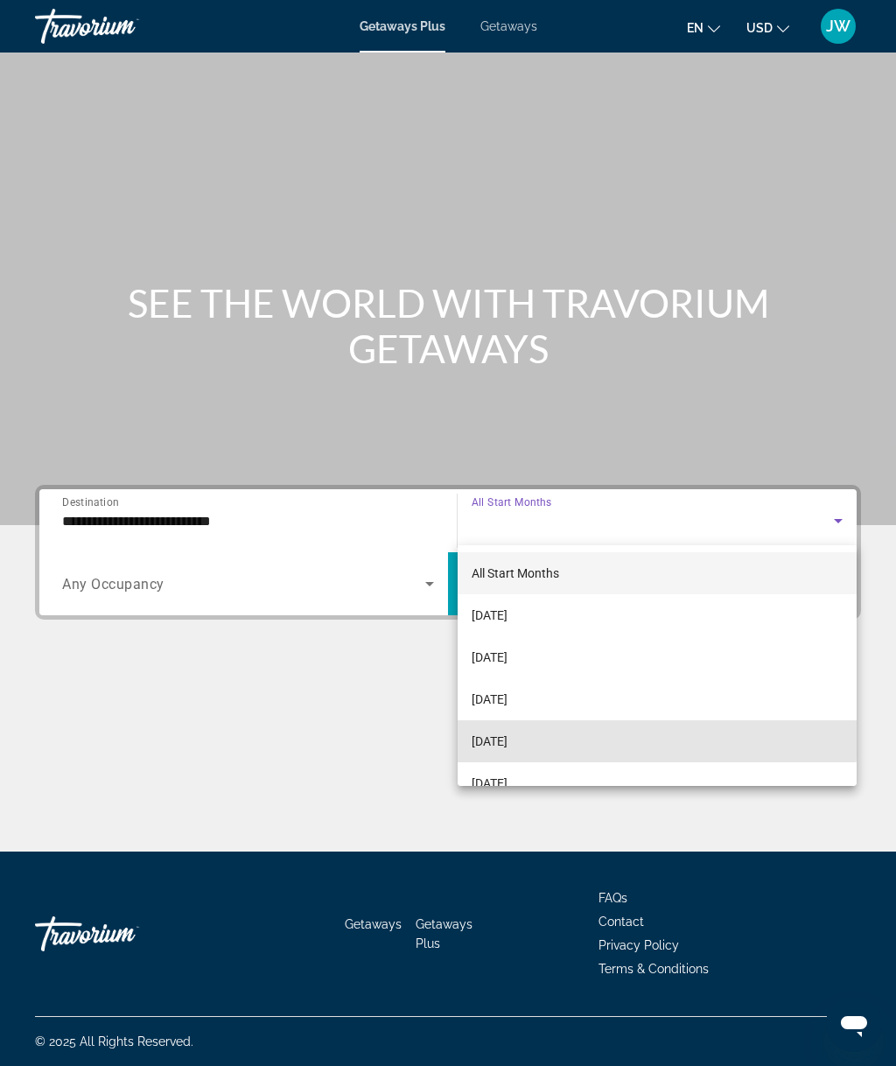
click at [507, 735] on span "[DATE]" at bounding box center [490, 741] width 36 height 21
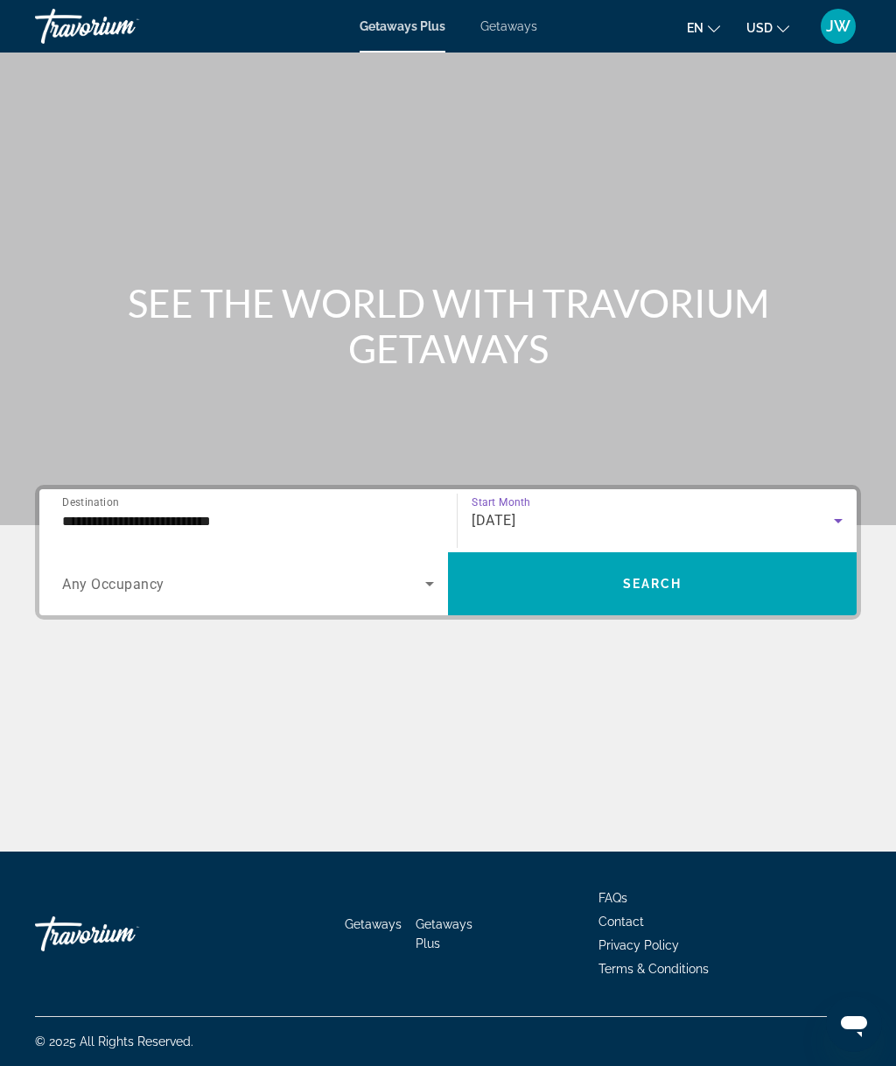
click at [233, 582] on span "Search widget" at bounding box center [243, 583] width 363 height 21
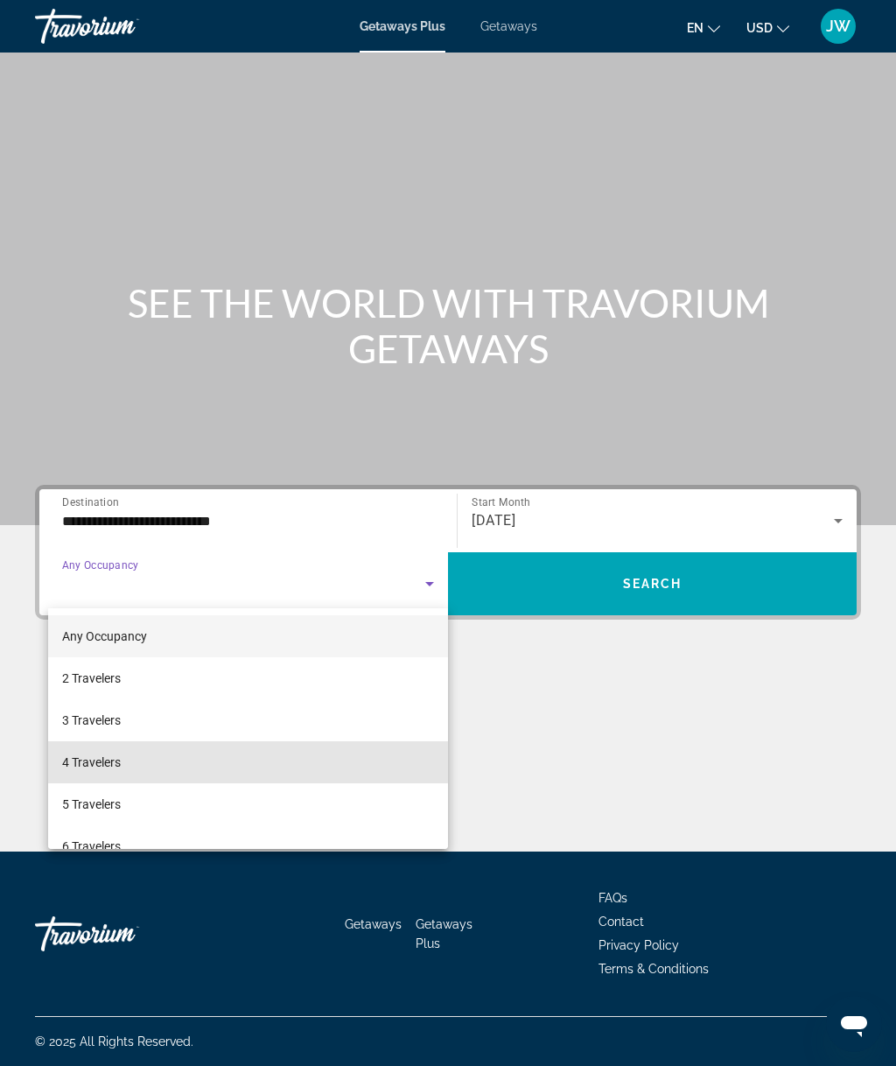
click at [117, 759] on span "4 Travelers" at bounding box center [91, 762] width 59 height 21
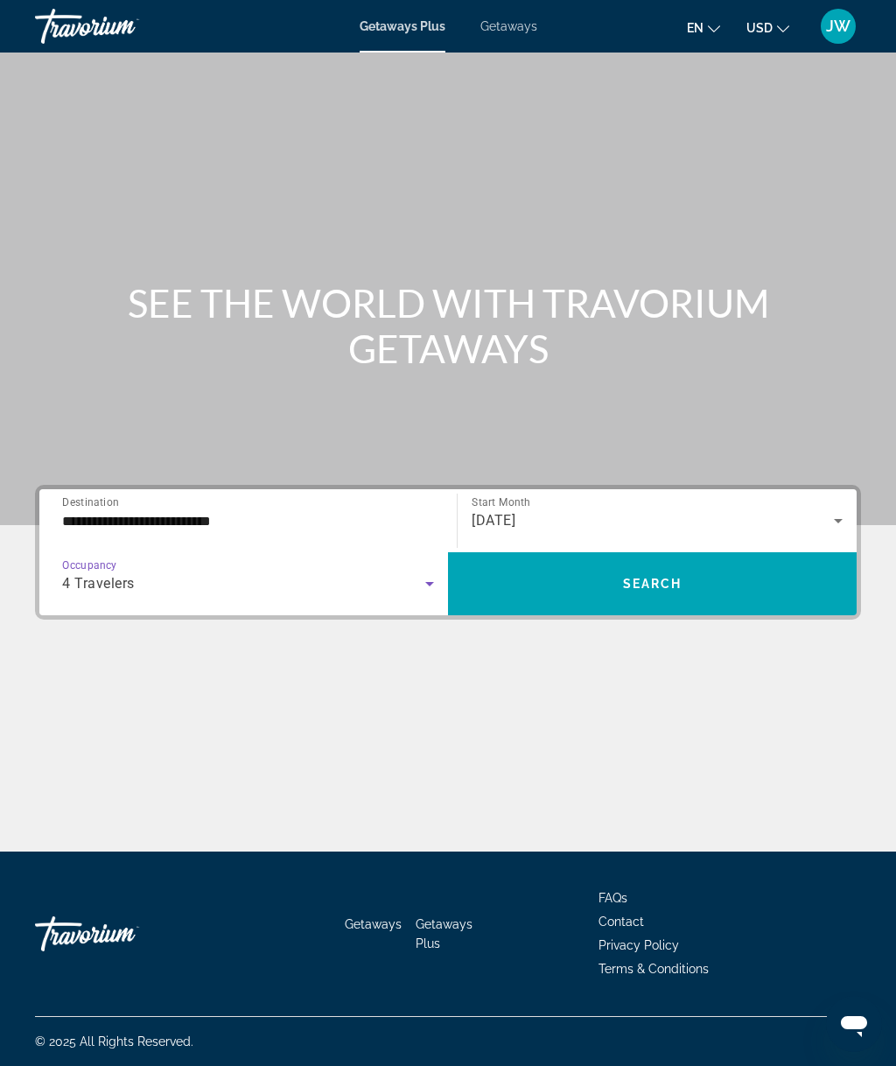
click at [650, 577] on span "Search" at bounding box center [652, 584] width 59 height 14
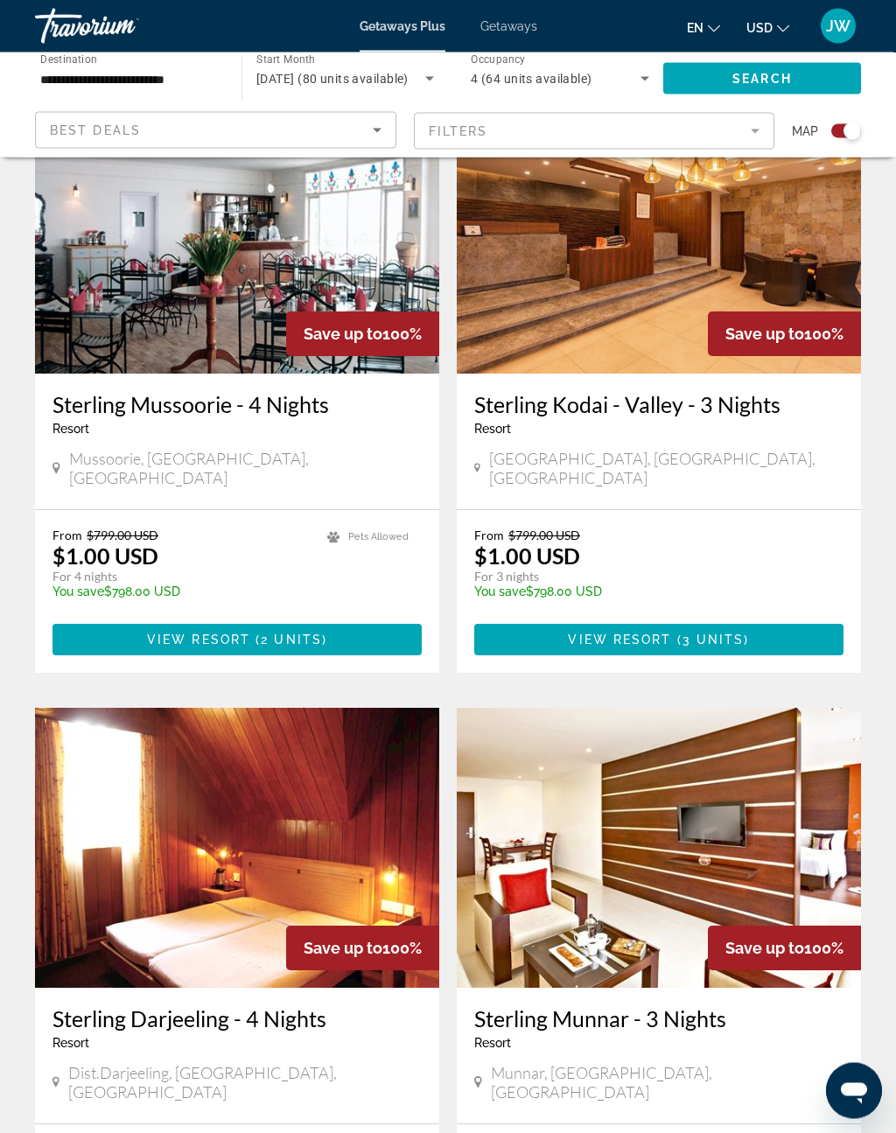
scroll to position [2564, 0]
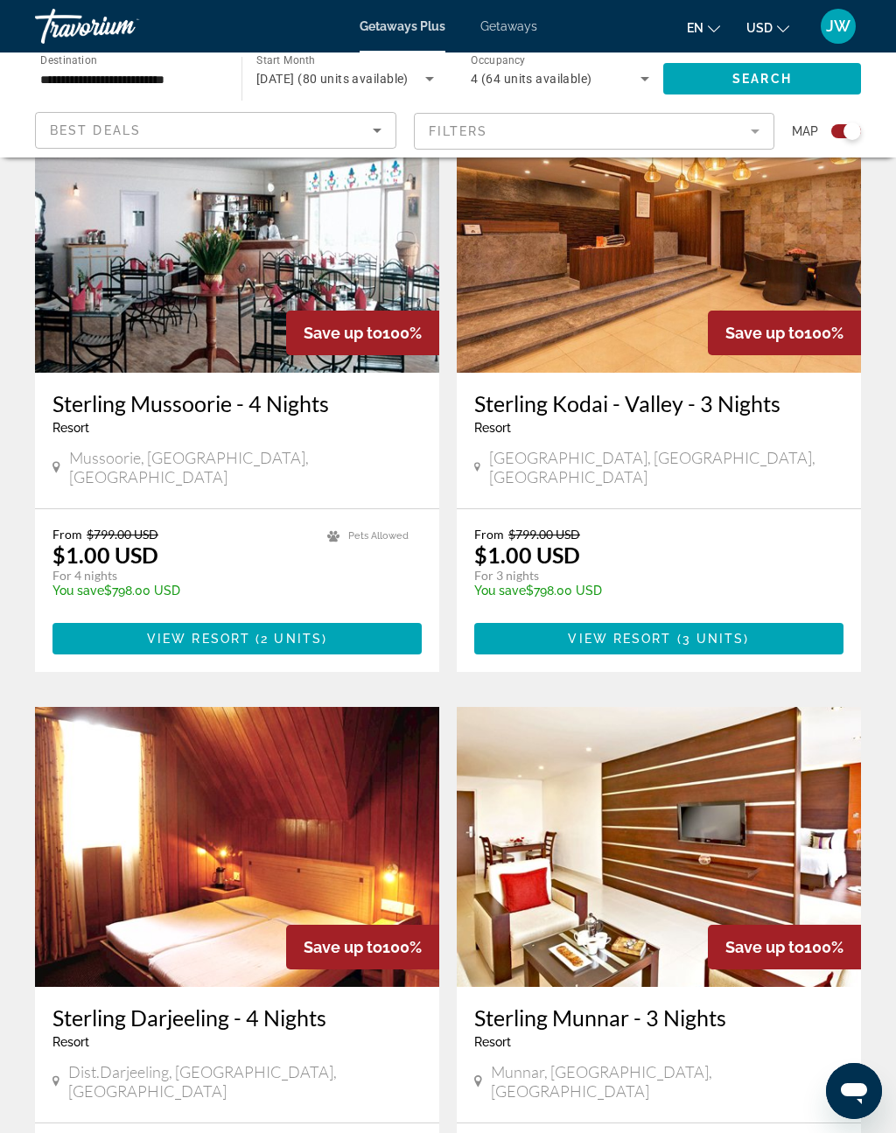
click at [498, 119] on mat-form-field "Filters" at bounding box center [594, 131] width 361 height 37
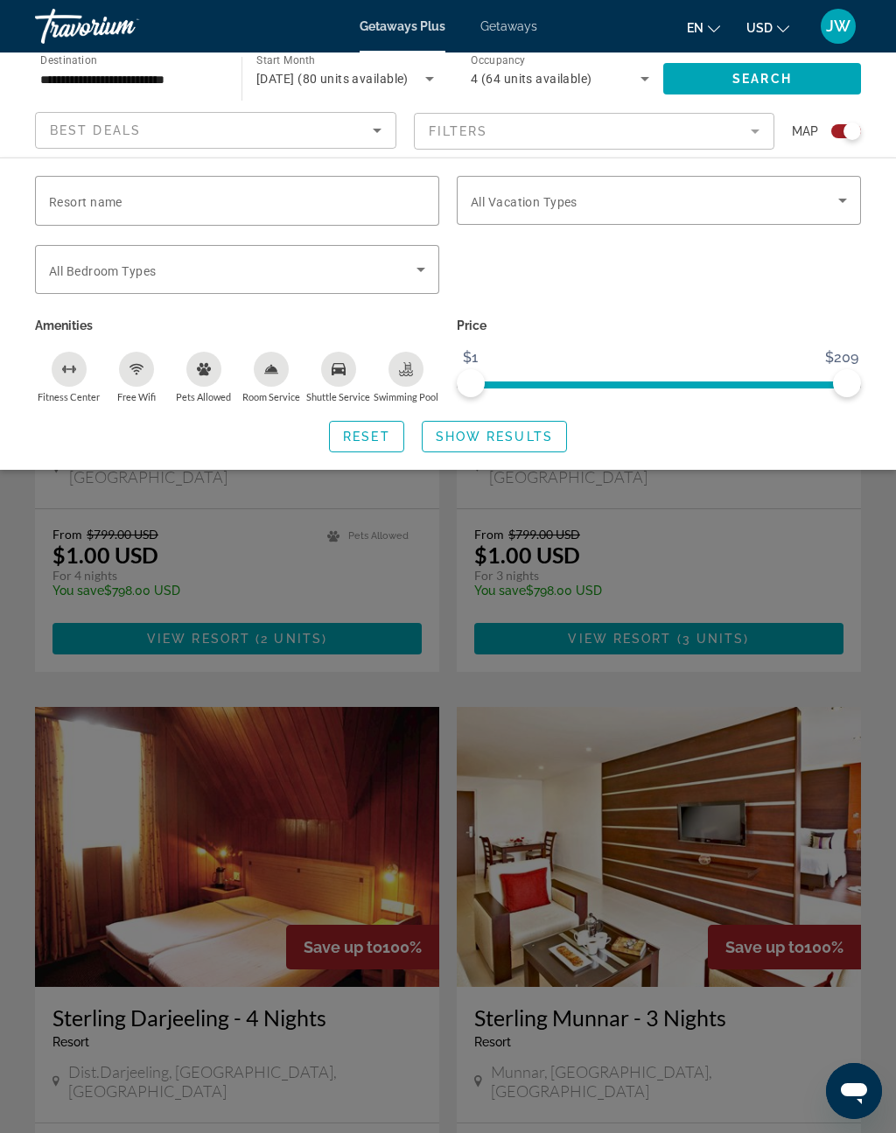
click at [259, 192] on input "Resort name" at bounding box center [237, 201] width 376 height 21
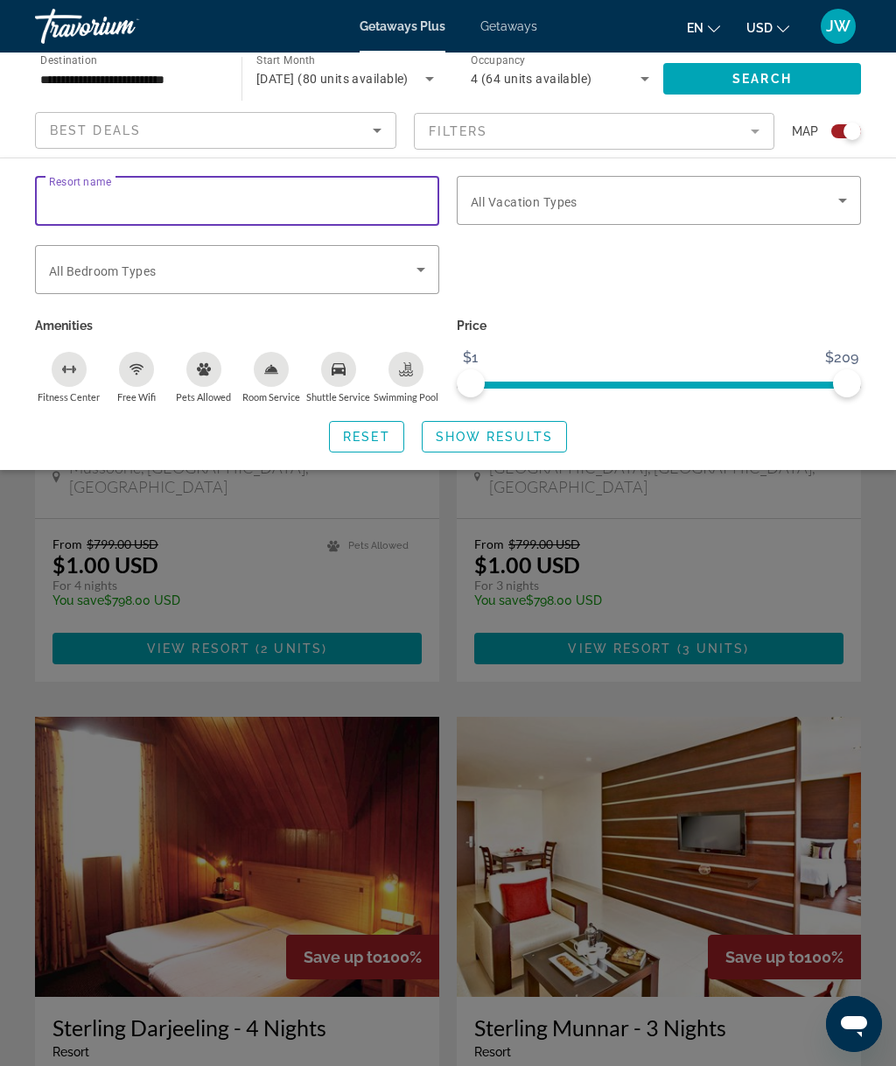
scroll to position [2544, 0]
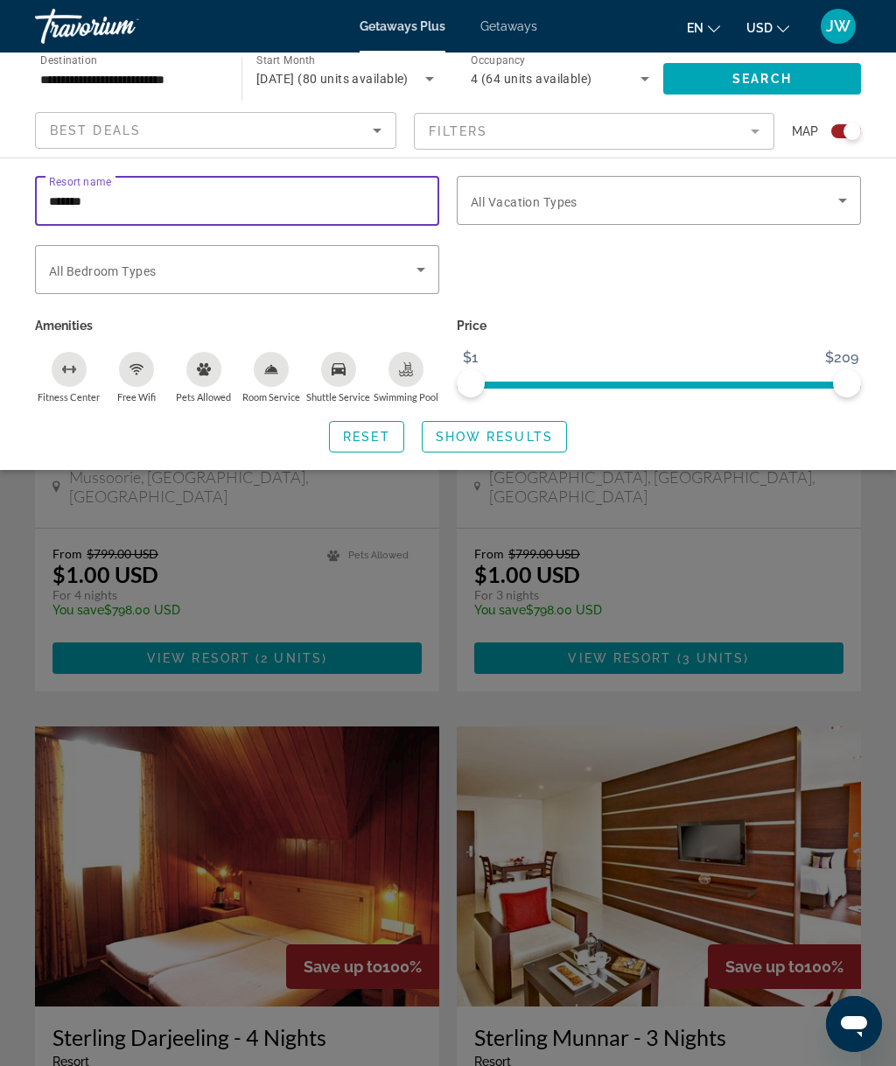
type input "********"
click at [480, 433] on span "Show Results" at bounding box center [494, 437] width 117 height 14
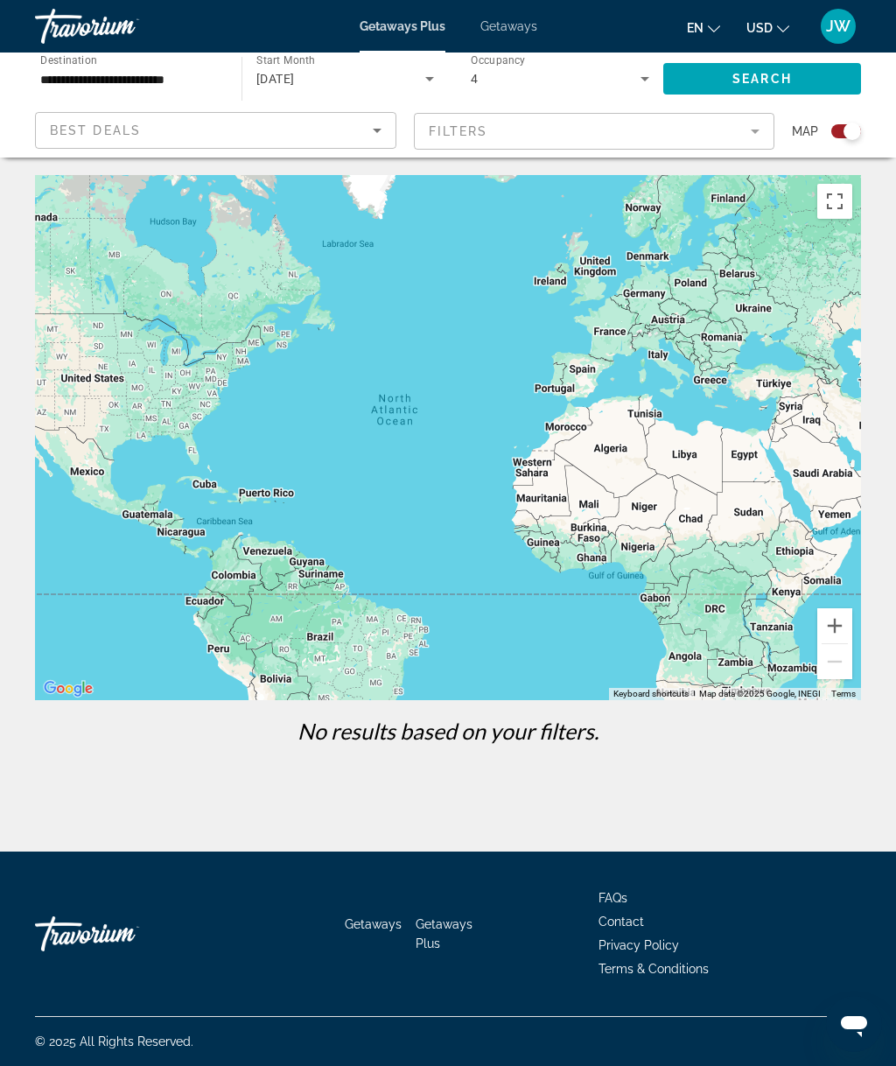
click at [500, 123] on mat-form-field "Filters" at bounding box center [594, 131] width 361 height 37
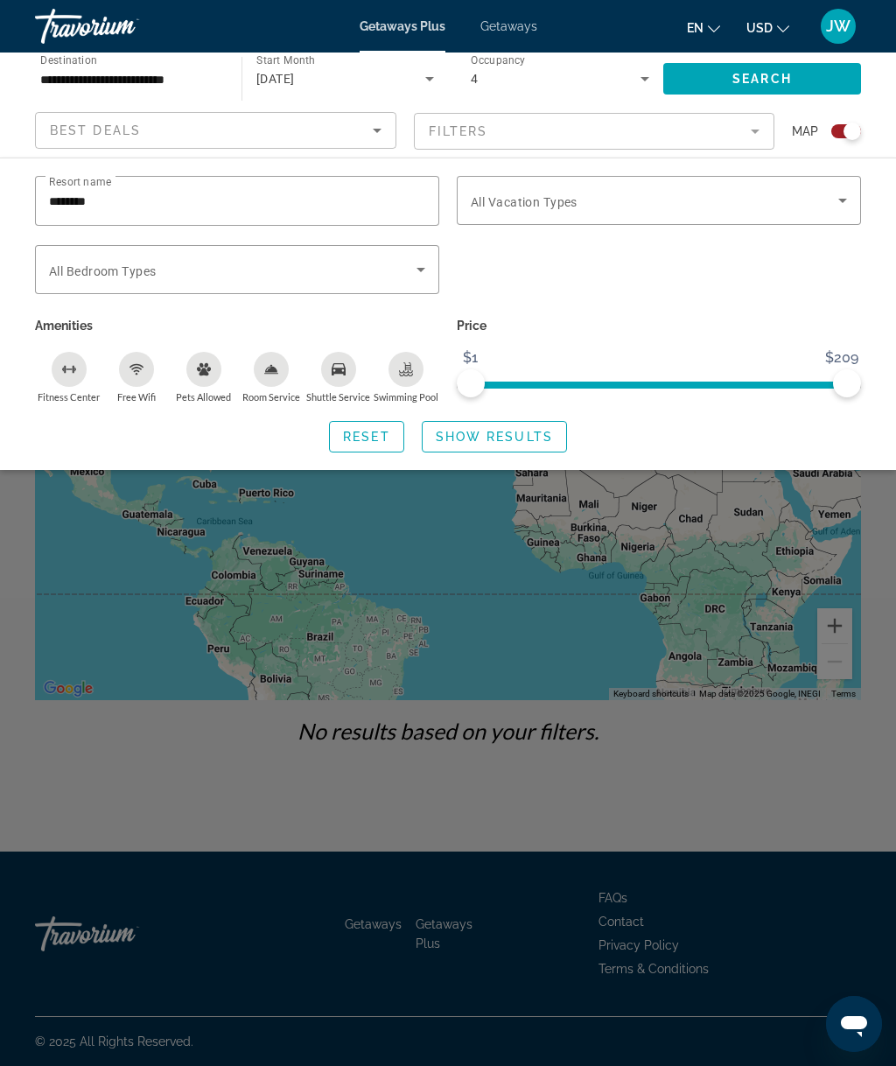
click at [309, 206] on input "********" at bounding box center [237, 201] width 376 height 21
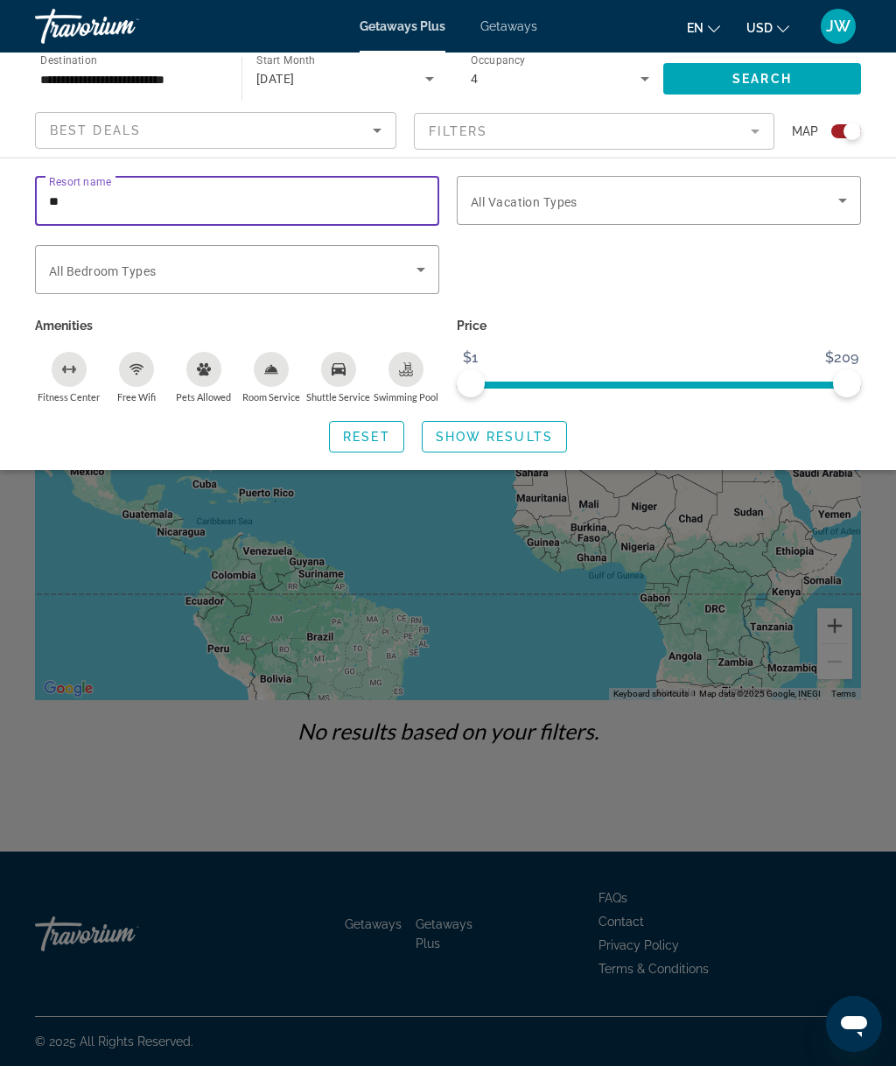
type input "*"
click at [585, 206] on span "Search widget" at bounding box center [654, 200] width 367 height 21
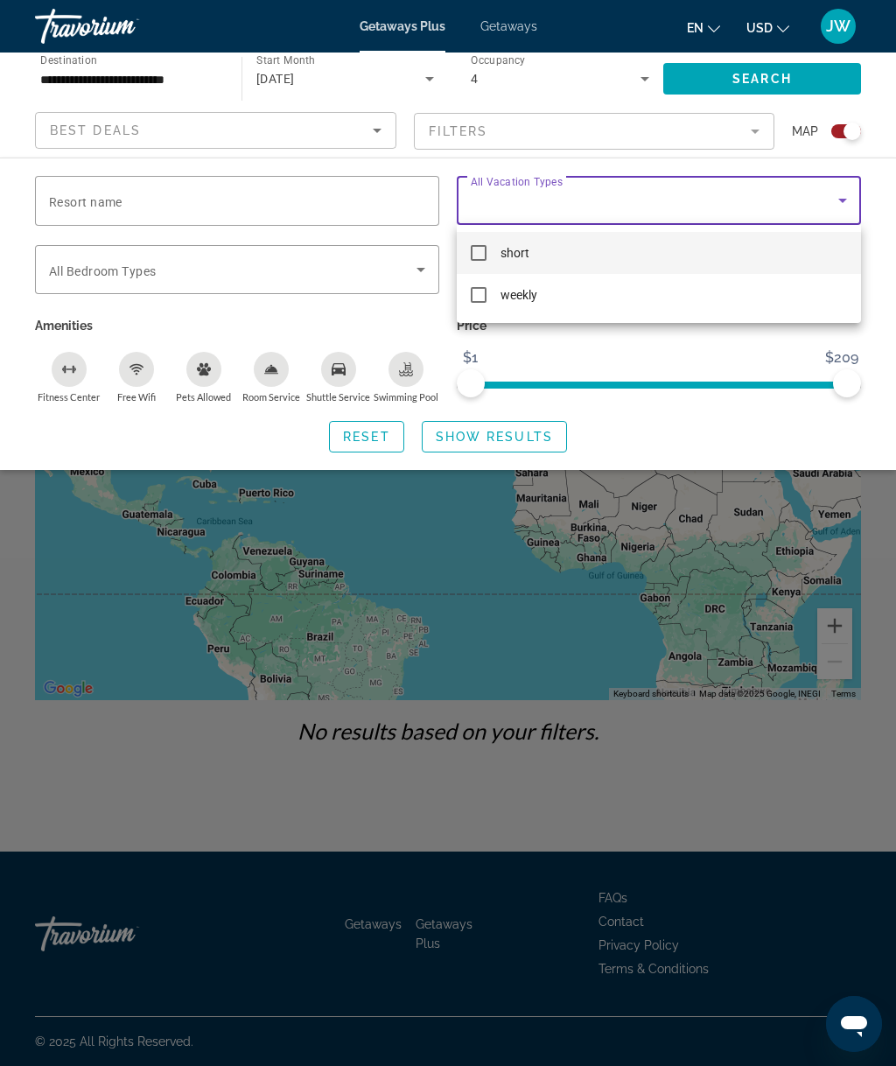
click at [611, 203] on div at bounding box center [448, 533] width 896 height 1066
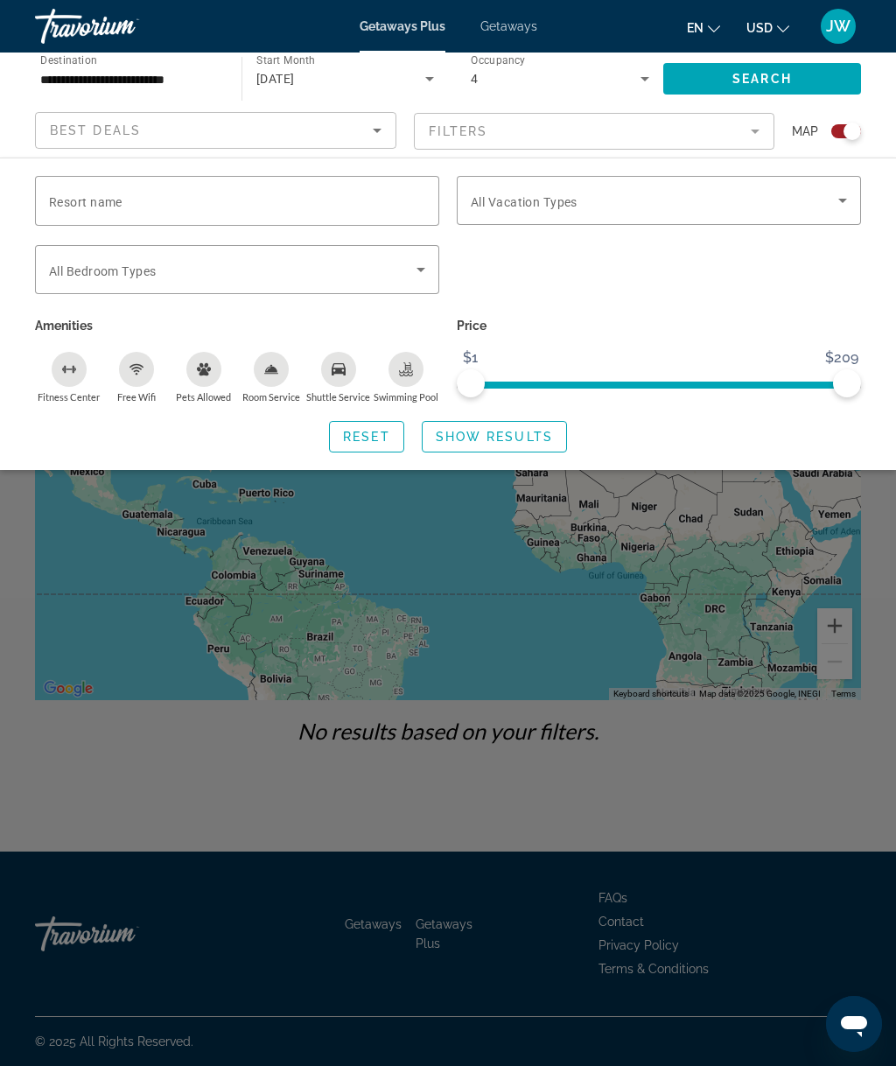
click at [347, 131] on div "Best Deals" at bounding box center [211, 130] width 323 height 21
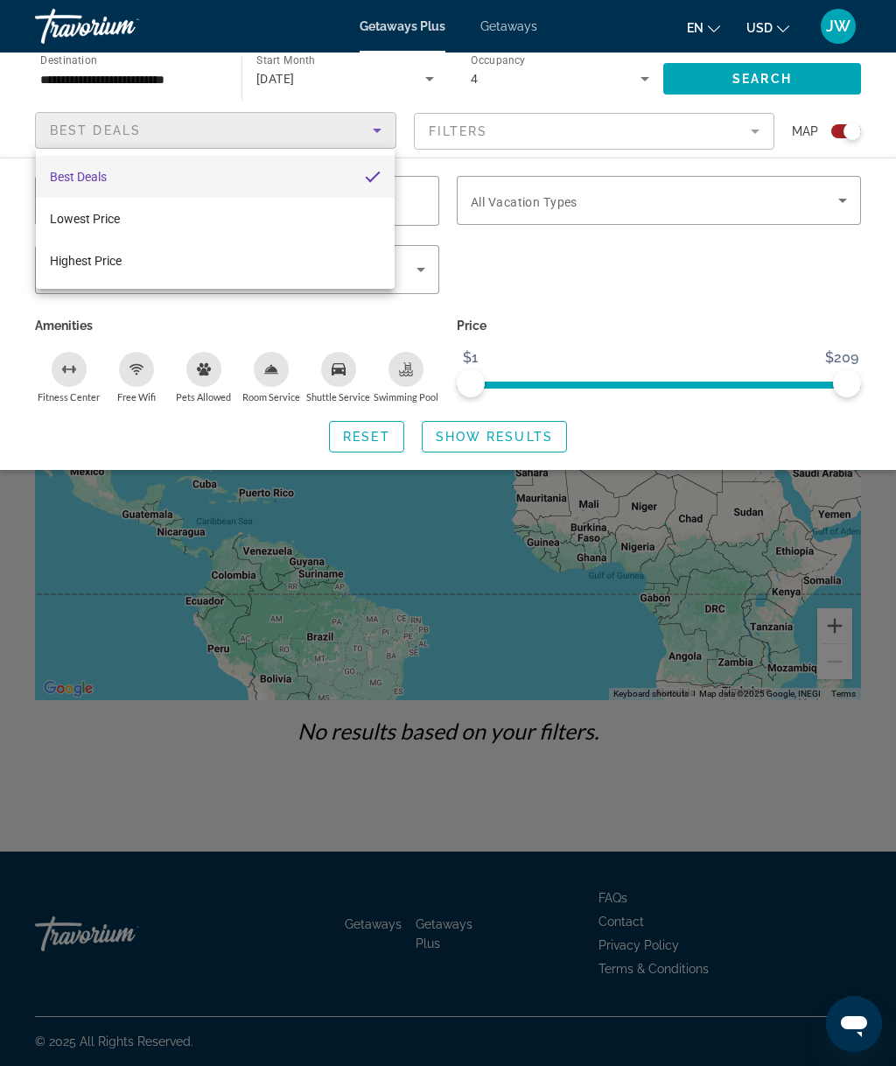
click at [339, 133] on div at bounding box center [448, 533] width 896 height 1066
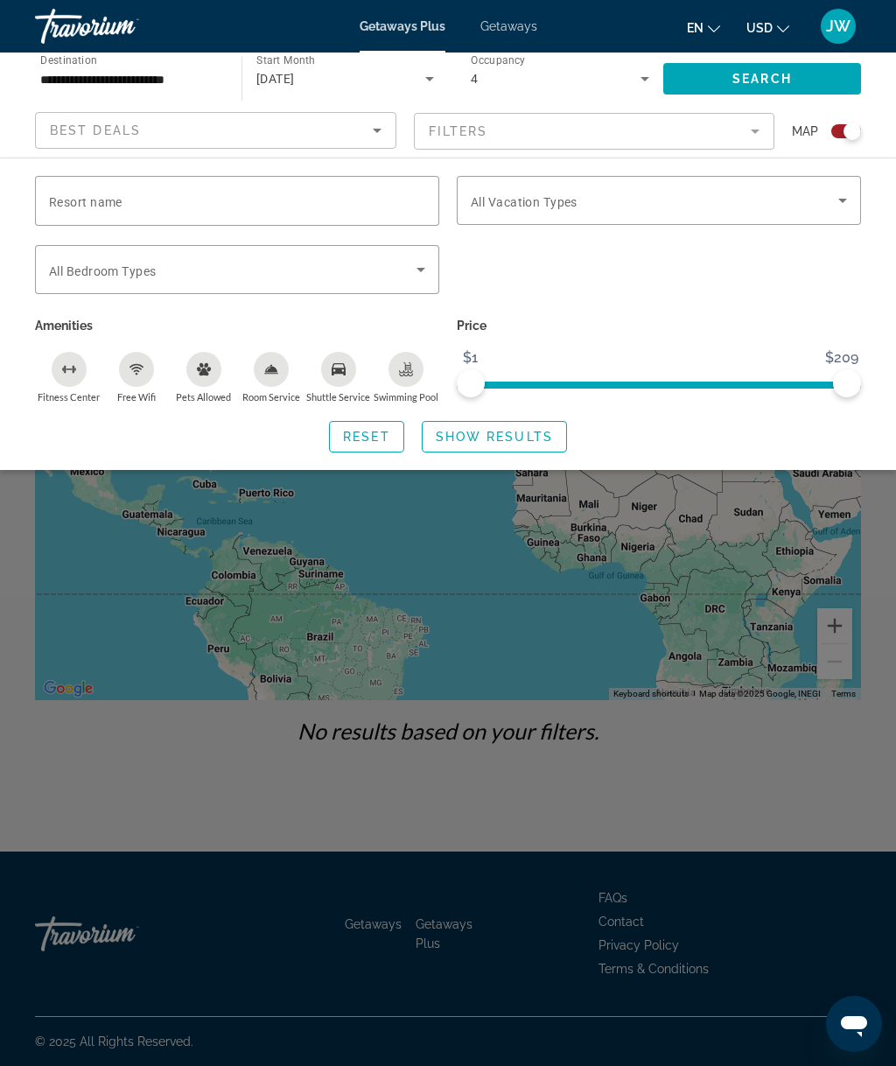
click at [214, 205] on input "Resort name" at bounding box center [237, 201] width 376 height 21
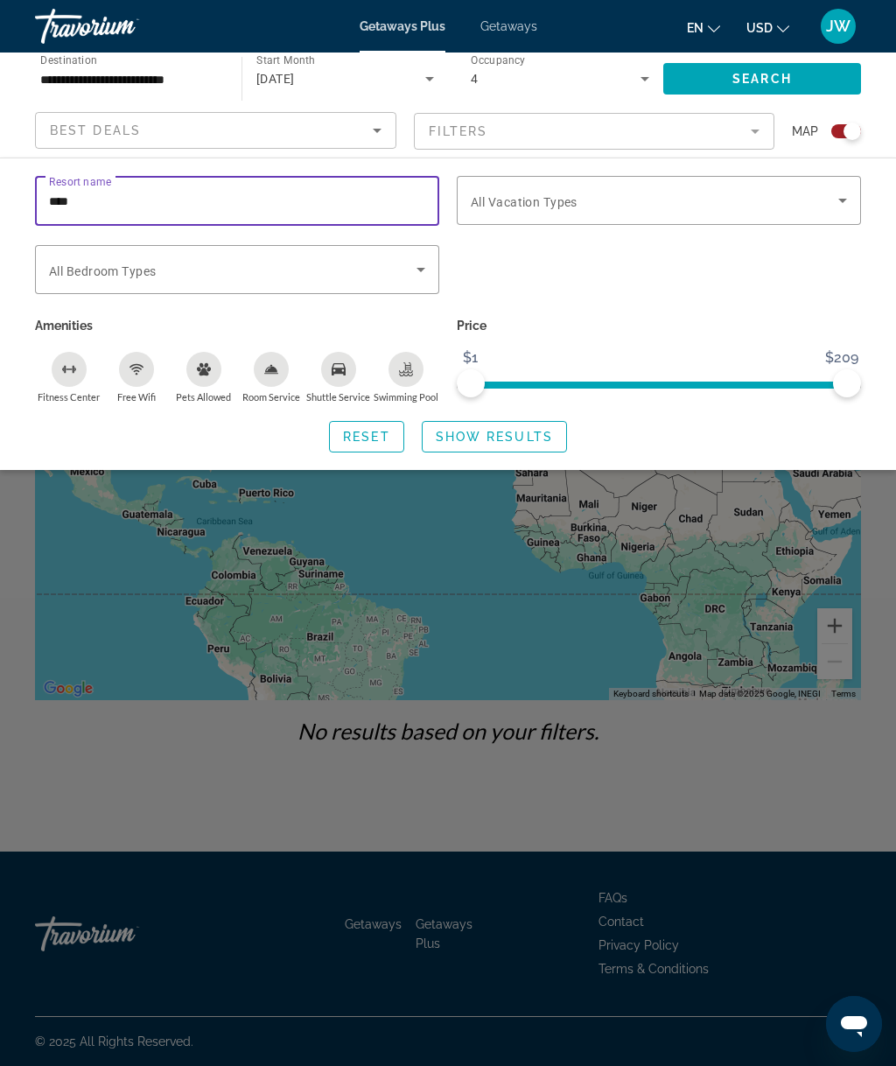
type input "*****"
click at [490, 443] on span "Show Results" at bounding box center [494, 437] width 117 height 14
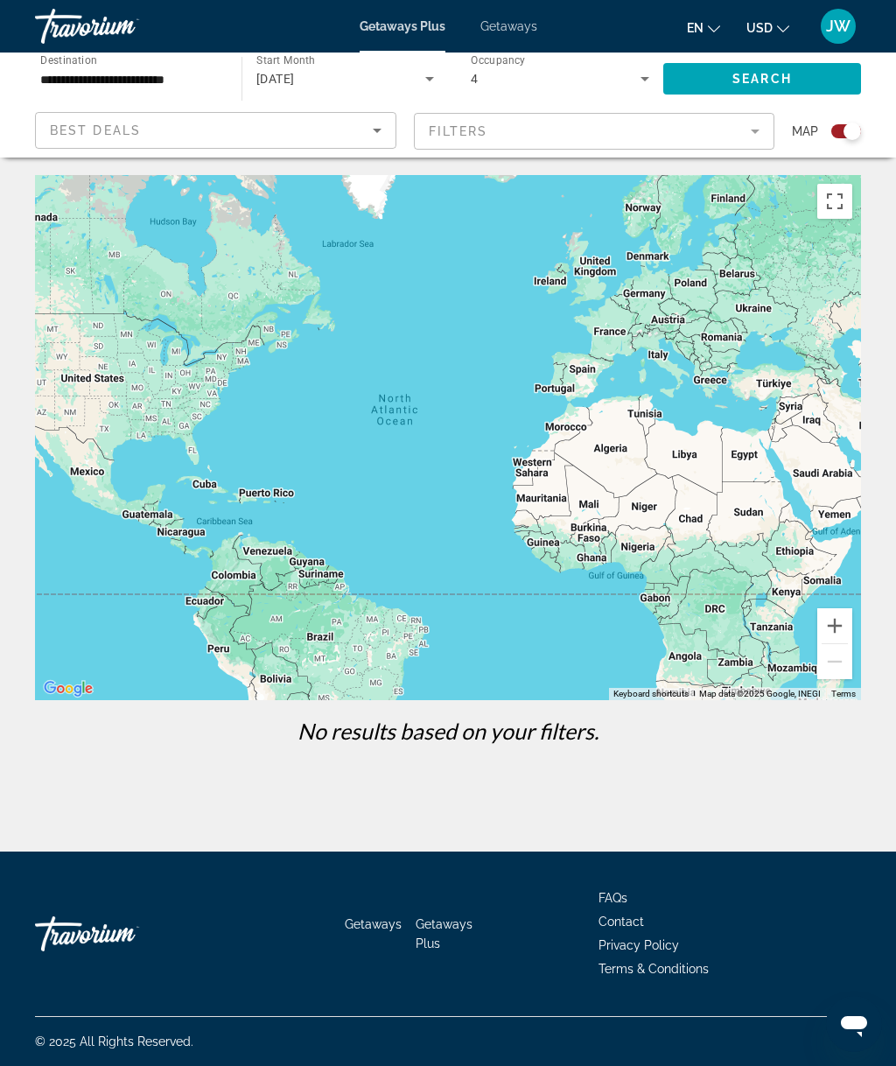
click at [353, 129] on div "Best Deals" at bounding box center [211, 130] width 323 height 21
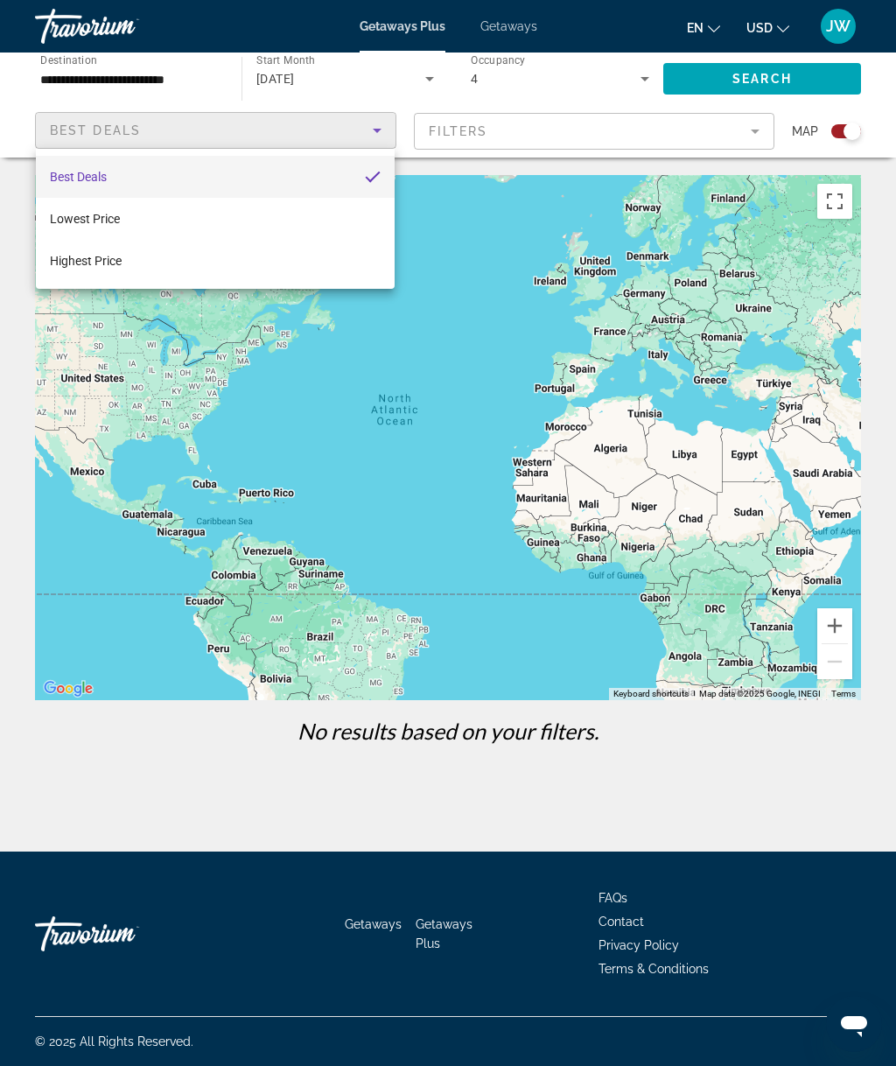
click at [531, 94] on div at bounding box center [448, 533] width 896 height 1066
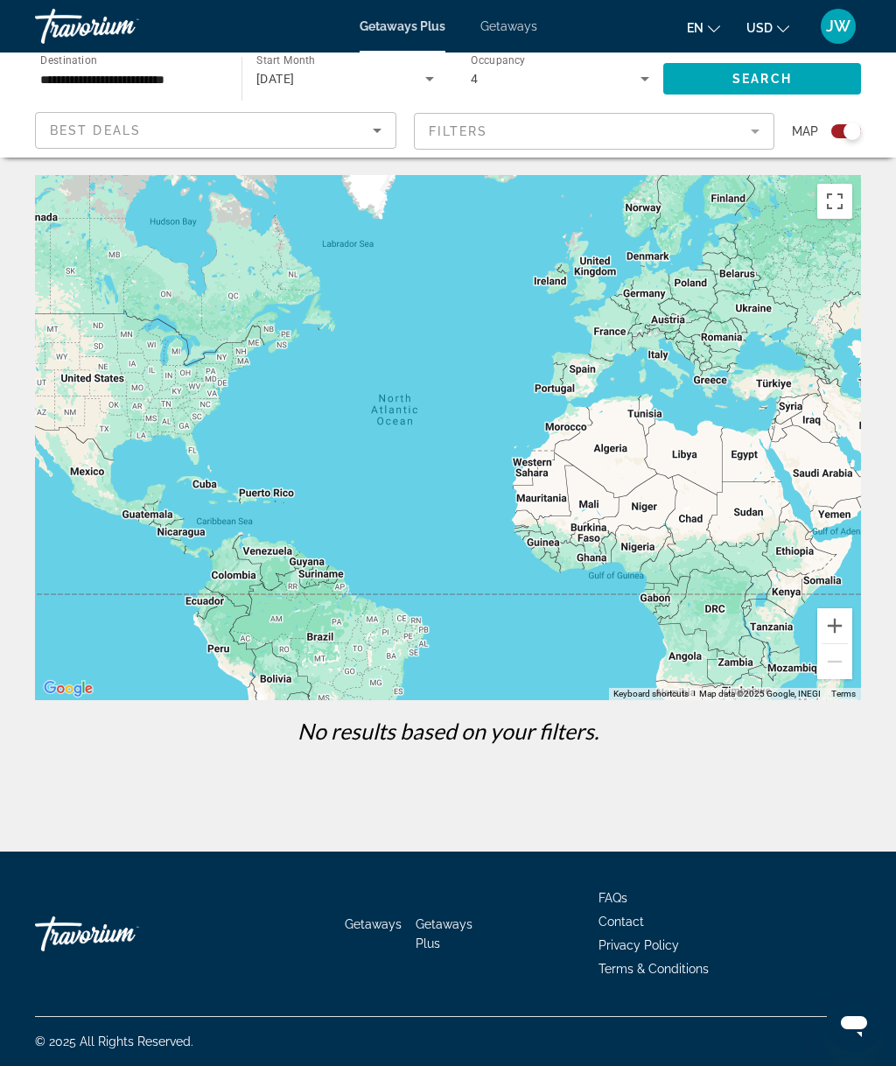
click at [274, 126] on div "Best Deals" at bounding box center [211, 130] width 323 height 21
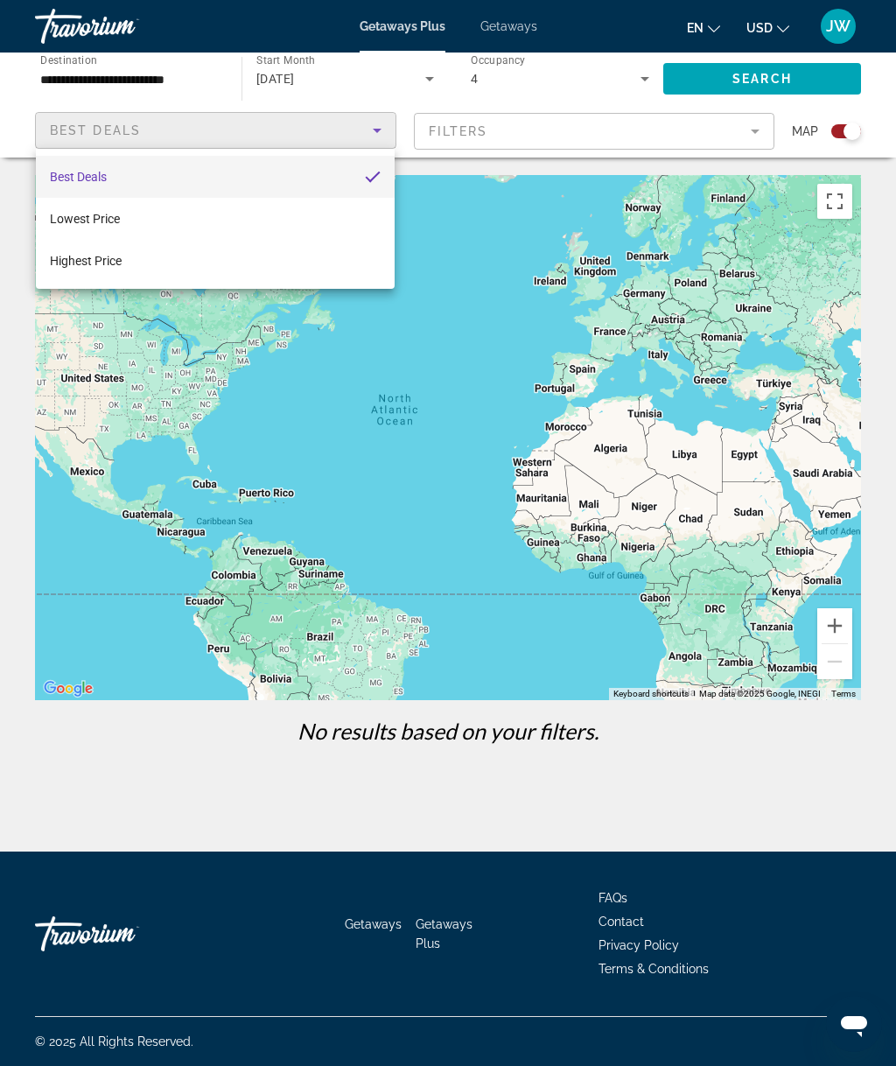
click at [448, 101] on div at bounding box center [448, 533] width 896 height 1066
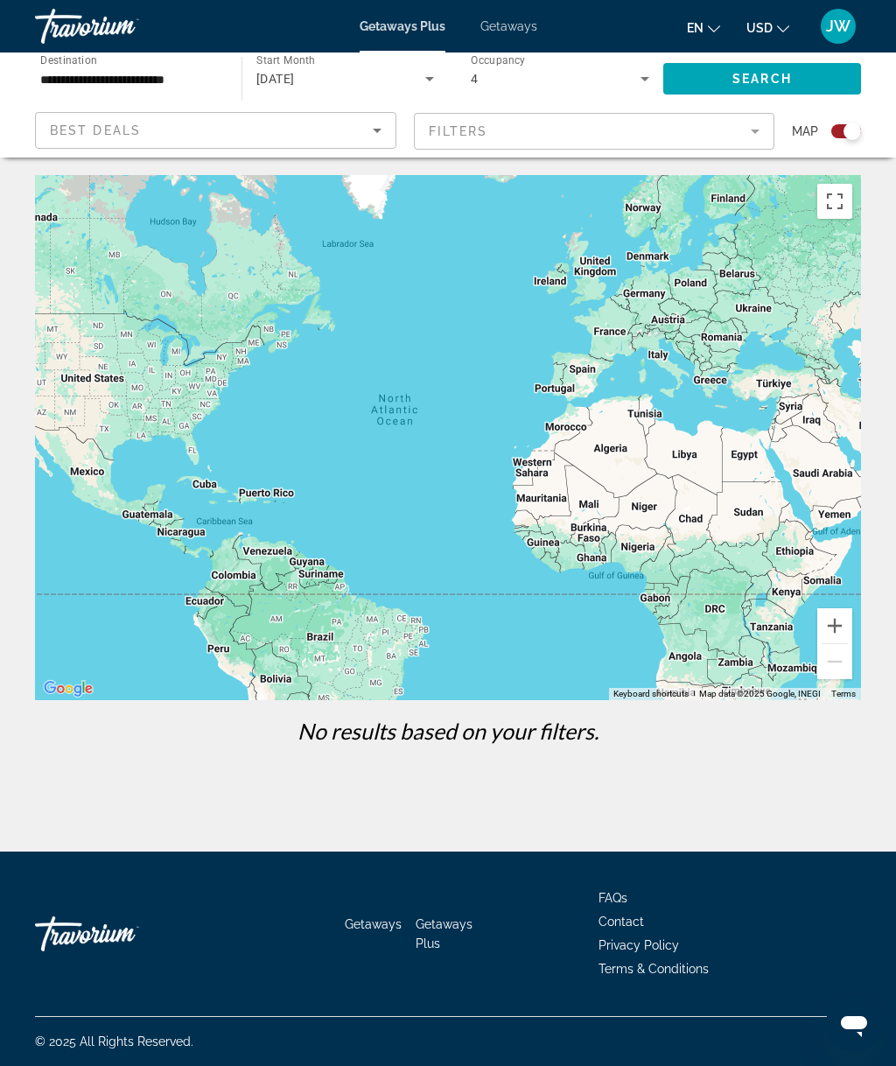
click at [551, 102] on div "4" at bounding box center [560, 78] width 178 height 49
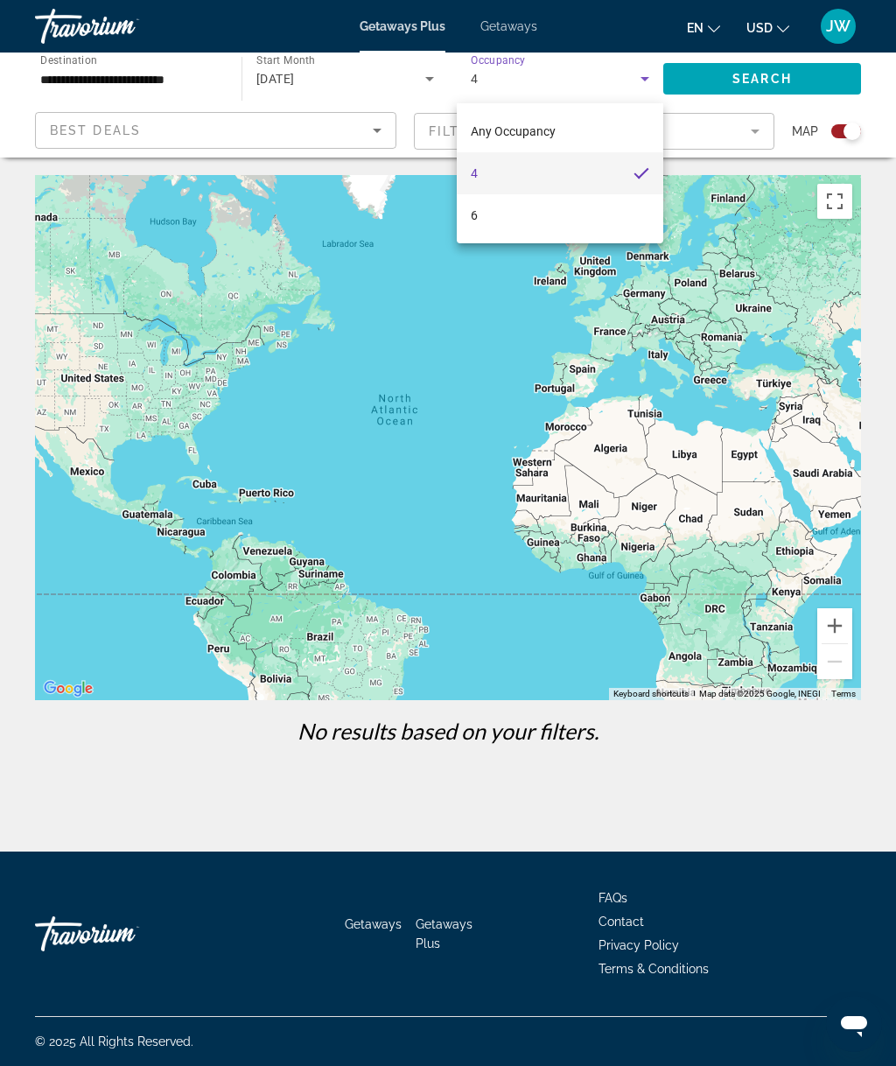
click at [586, 66] on div at bounding box center [448, 533] width 896 height 1066
